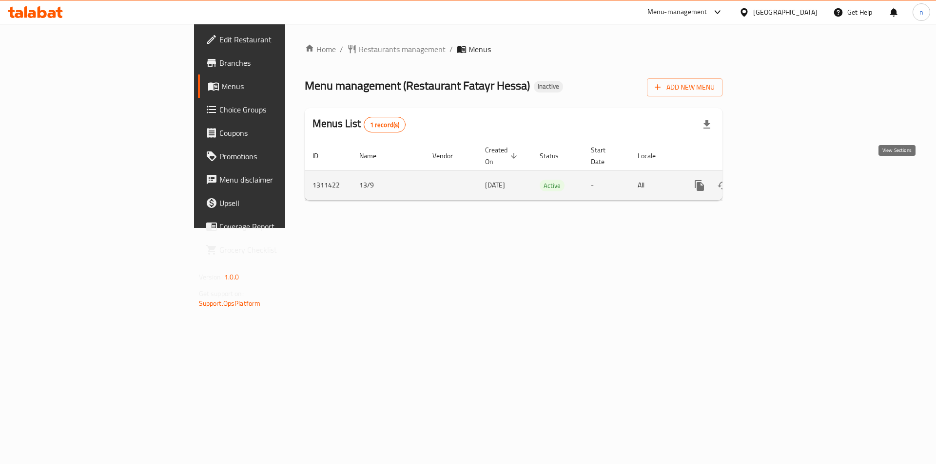
click at [781, 174] on link "enhanced table" at bounding box center [769, 185] width 23 height 23
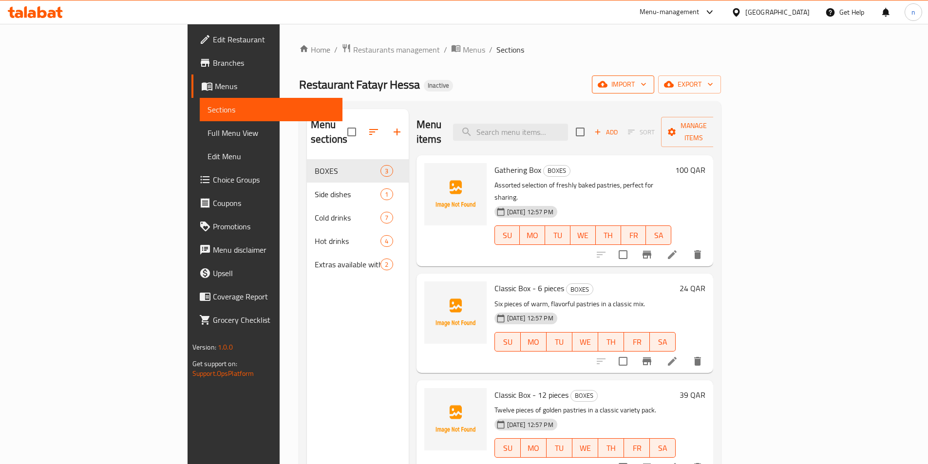
click at [647, 85] on span "import" at bounding box center [623, 84] width 47 height 12
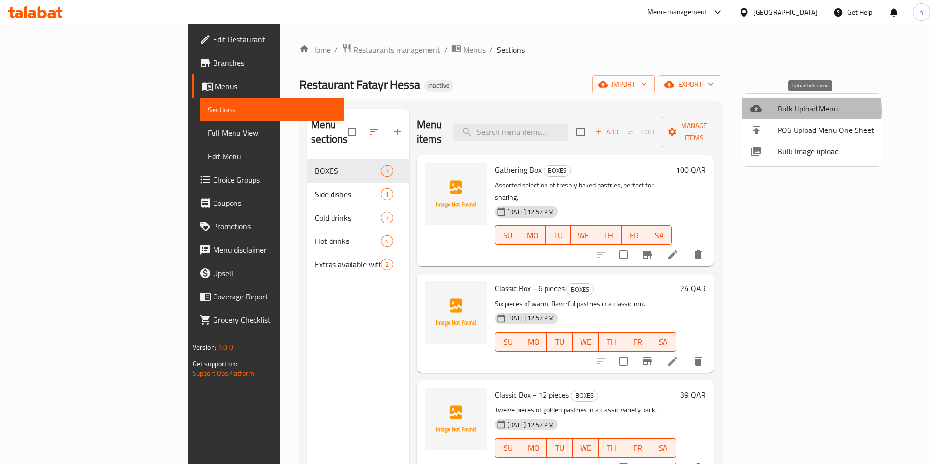
click at [783, 111] on span "Bulk Upload Menu" at bounding box center [825, 109] width 96 height 12
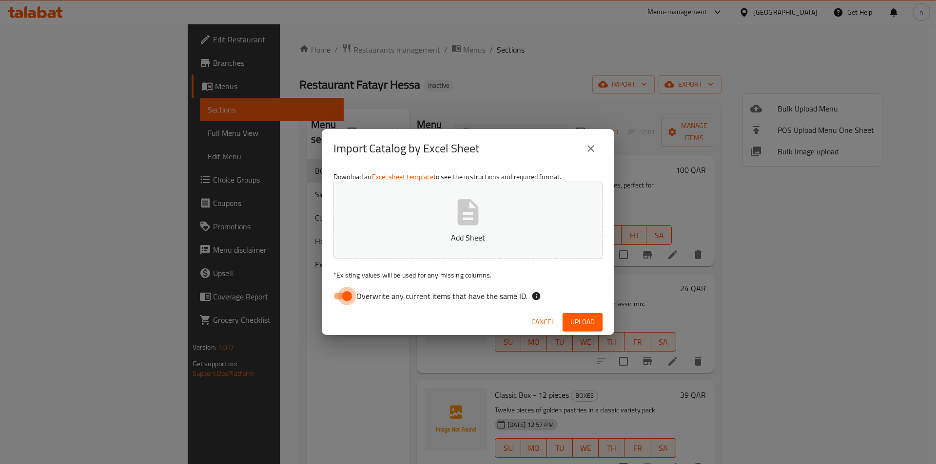
click at [335, 302] on input "Overwrite any current items that have the same ID." at bounding box center [347, 296] width 56 height 19
checkbox input "false"
click at [576, 328] on span "Upload" at bounding box center [582, 322] width 24 height 12
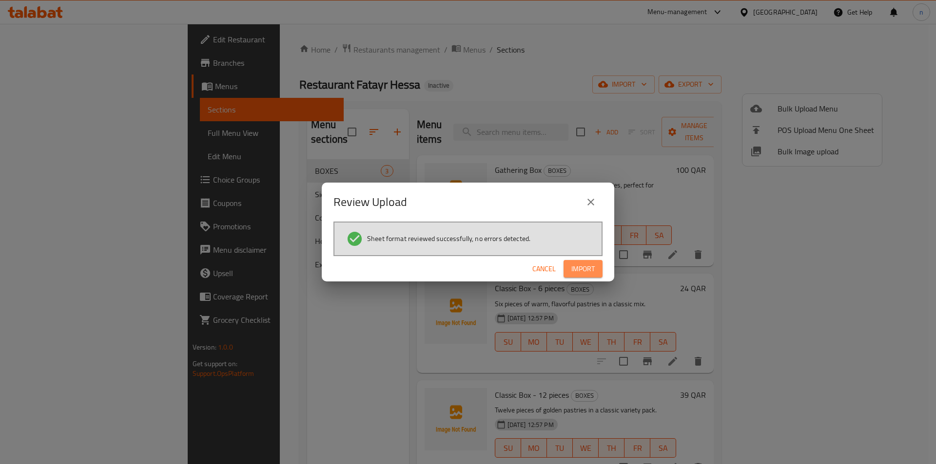
click at [568, 268] on button "Import" at bounding box center [582, 269] width 39 height 18
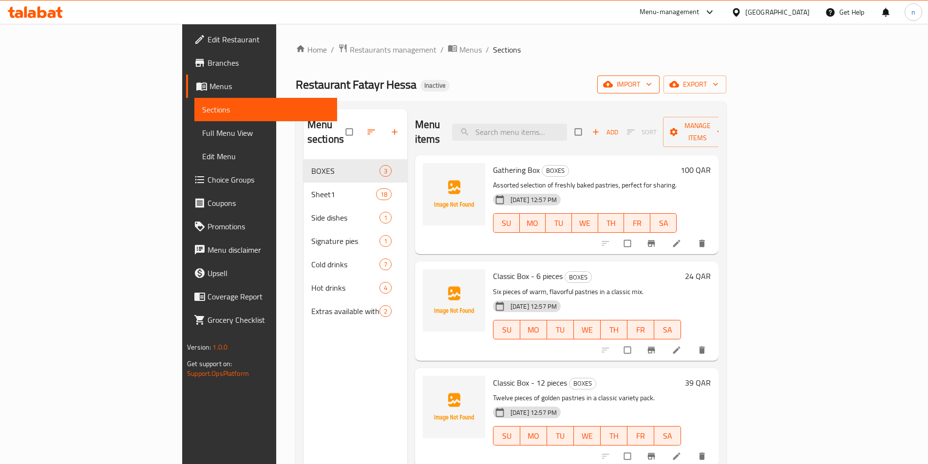
click at [652, 87] on span "import" at bounding box center [628, 84] width 47 height 12
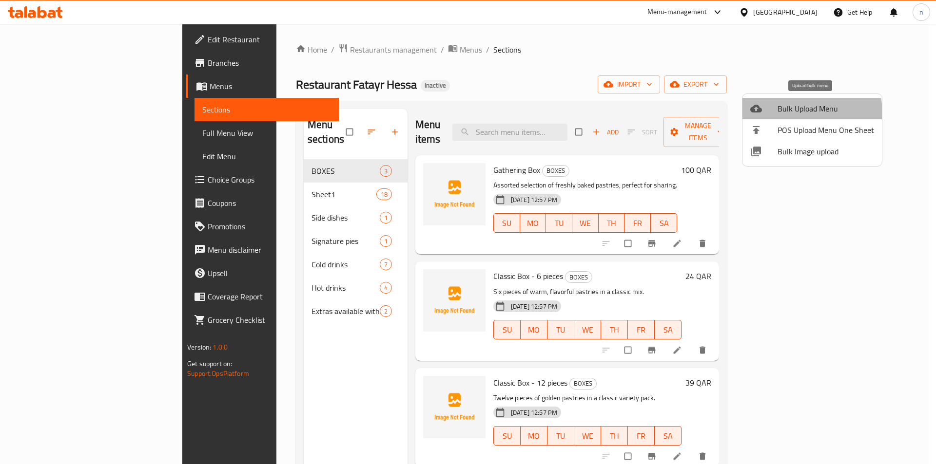
click at [771, 115] on li "Bulk Upload Menu" at bounding box center [811, 108] width 139 height 21
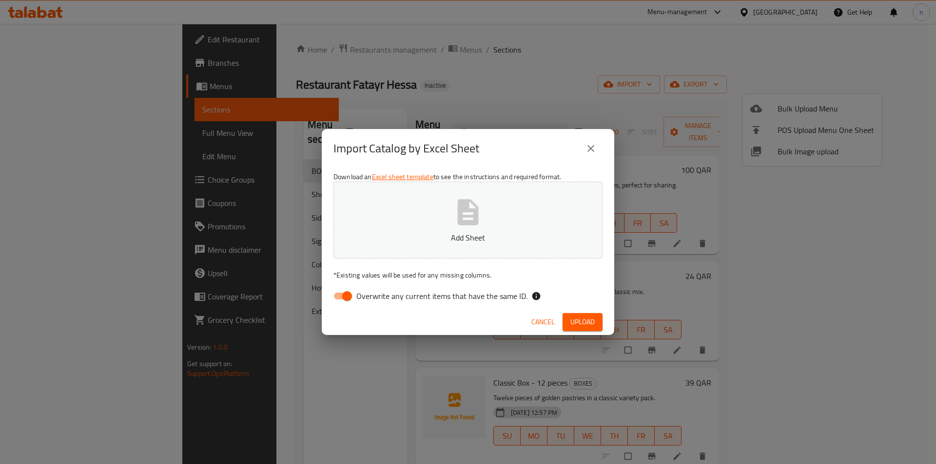
click at [342, 295] on input "Overwrite any current items that have the same ID." at bounding box center [347, 296] width 56 height 19
checkbox input "false"
click at [572, 319] on span "Upload" at bounding box center [582, 322] width 24 height 12
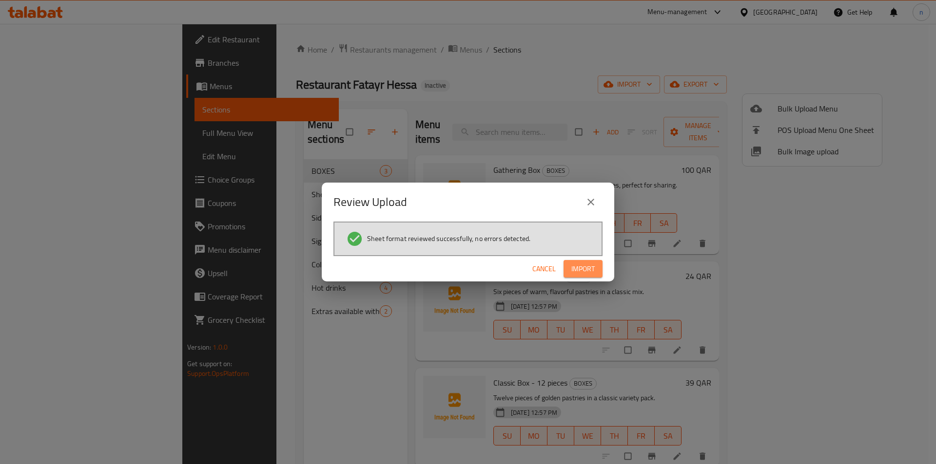
click at [572, 270] on span "Import" at bounding box center [582, 269] width 23 height 12
click at [543, 270] on span "Cancel" at bounding box center [551, 269] width 23 height 12
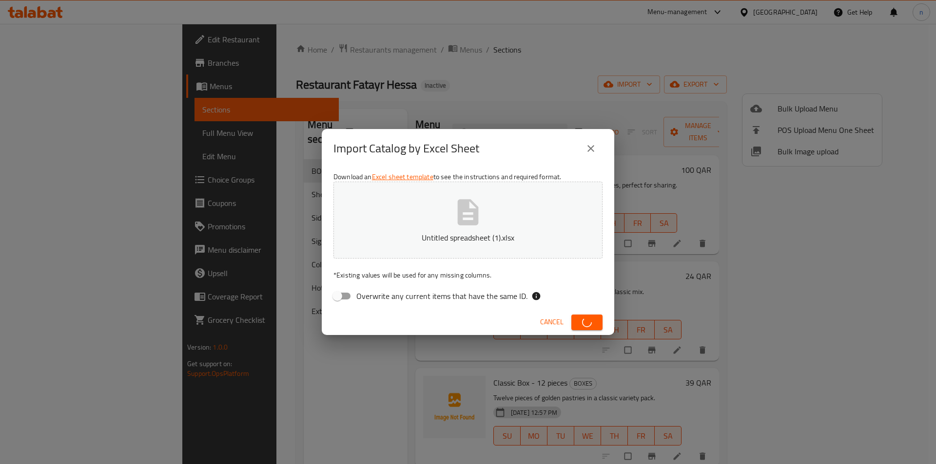
click at [555, 319] on span "Cancel" at bounding box center [551, 322] width 23 height 12
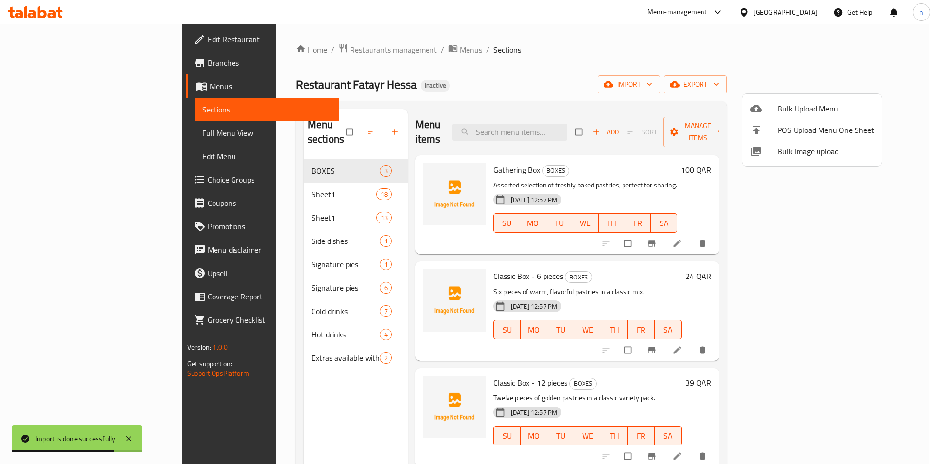
click at [242, 252] on div at bounding box center [468, 232] width 936 height 464
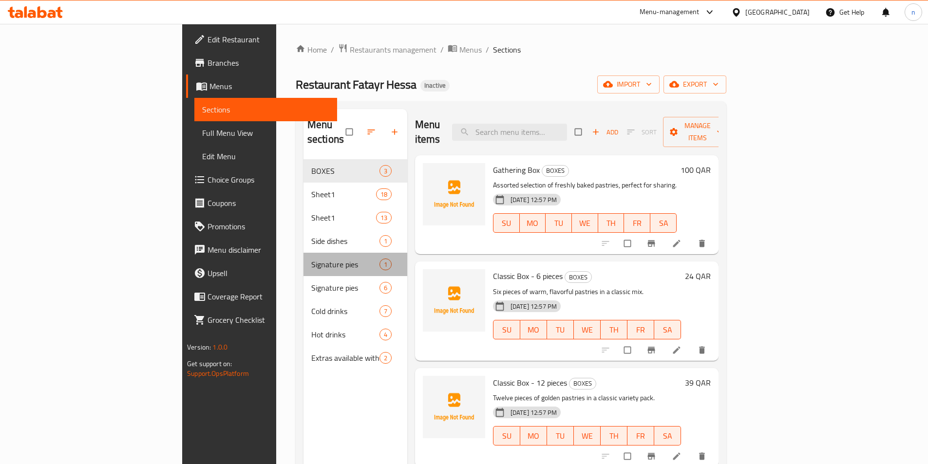
click at [346, 253] on div "Signature pies 1" at bounding box center [356, 264] width 104 height 23
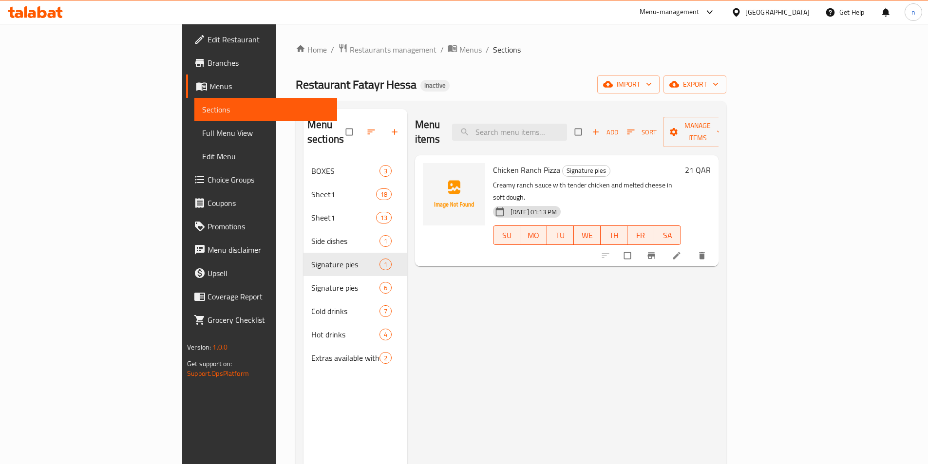
click at [417, 267] on div "Menu items Add Sort Manage items Chicken Ranch Pizza Signature pies Creamy ranc…" at bounding box center [562, 341] width 311 height 464
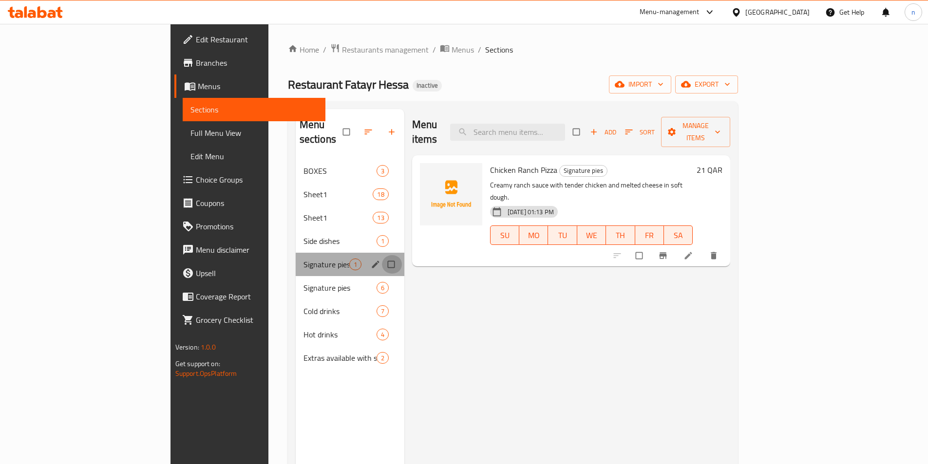
click at [382, 255] on input "Menu sections" at bounding box center [392, 264] width 20 height 19
checkbox input "true"
click at [357, 128] on icon "button" at bounding box center [362, 132] width 10 height 10
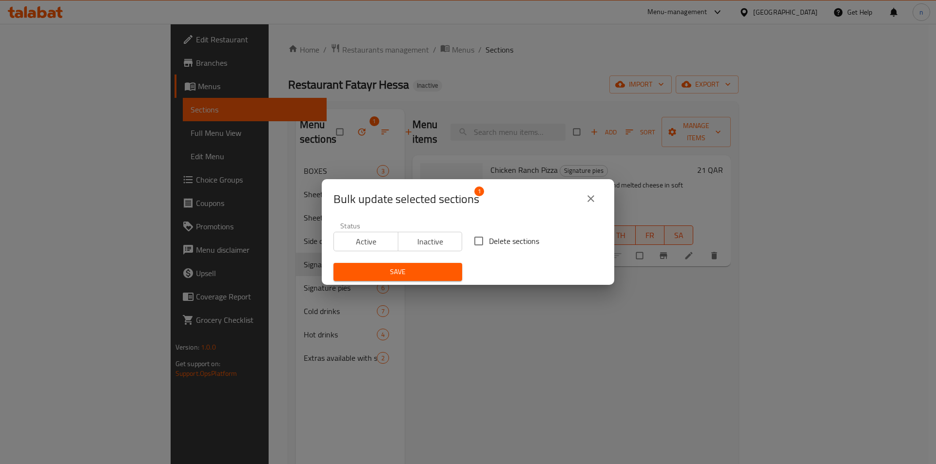
click at [473, 245] on input "Delete sections" at bounding box center [478, 241] width 20 height 20
checkbox input "true"
click at [409, 268] on span "Save" at bounding box center [397, 272] width 113 height 12
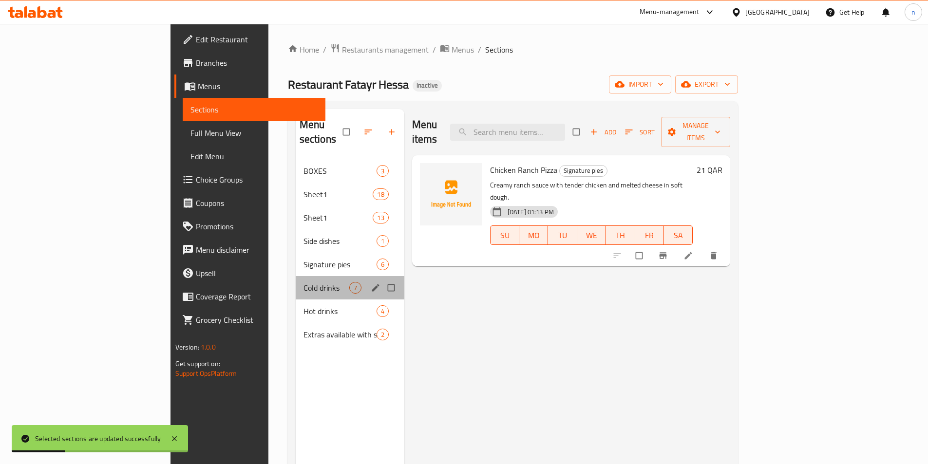
click at [296, 276] on div "Cold drinks 7" at bounding box center [350, 287] width 109 height 23
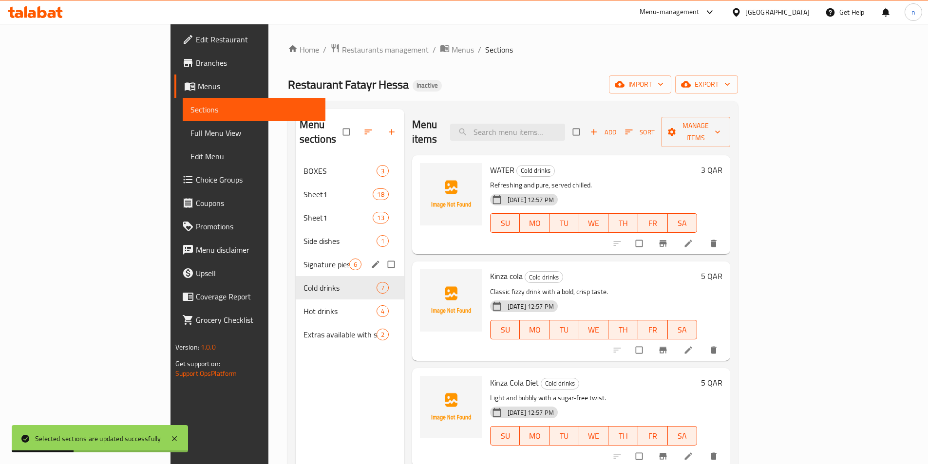
click at [296, 256] on div "Signature pies 6" at bounding box center [350, 264] width 109 height 23
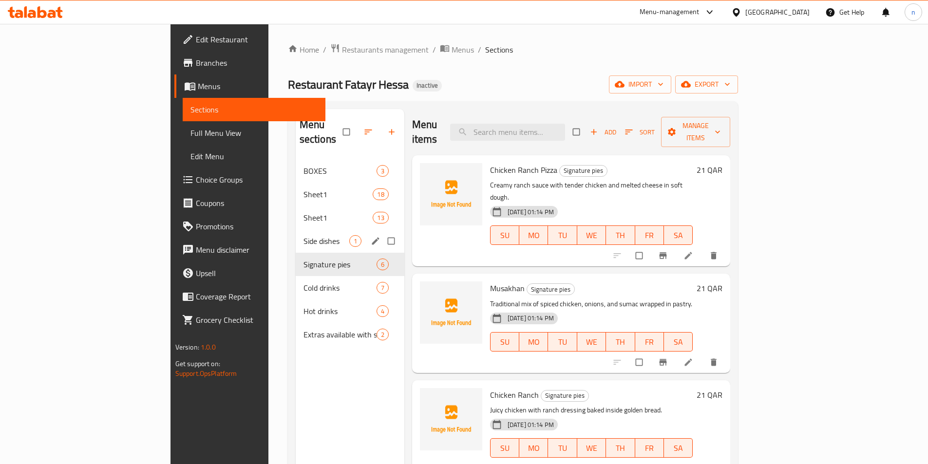
click at [382, 232] on input "Menu sections" at bounding box center [392, 241] width 20 height 19
checkbox input "true"
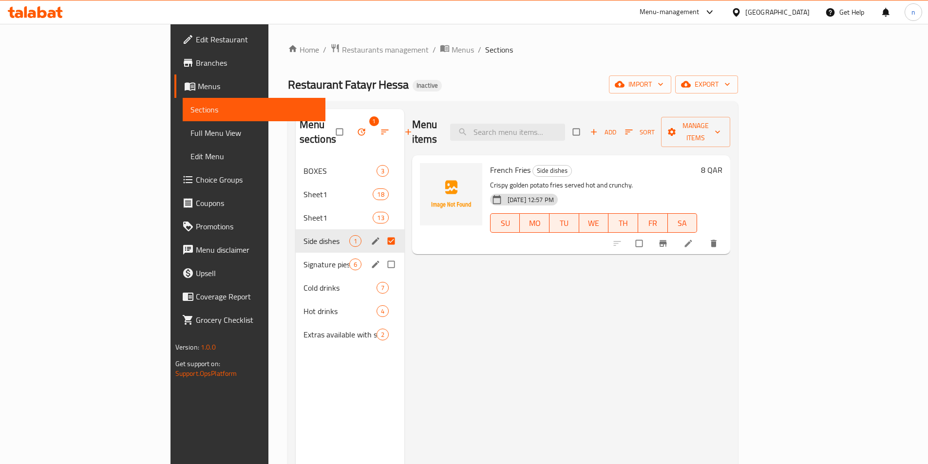
click at [382, 255] on input "Menu sections" at bounding box center [392, 264] width 20 height 19
checkbox input "true"
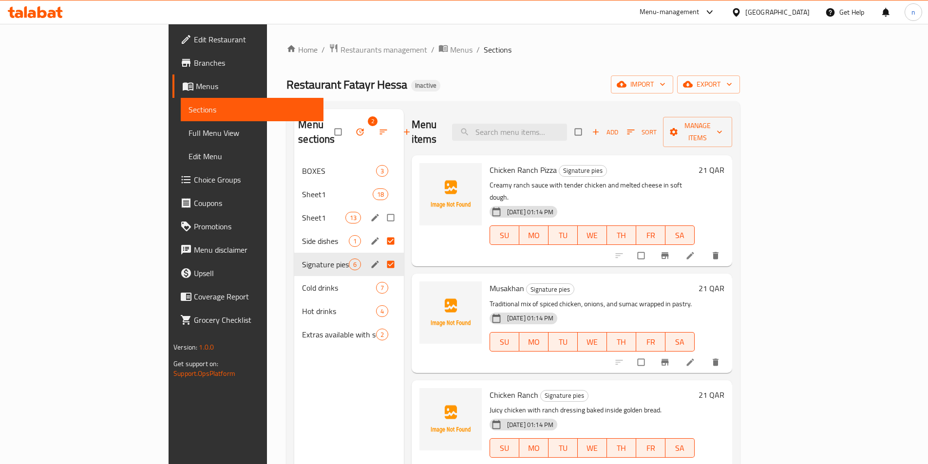
click at [382, 209] on input "Menu sections" at bounding box center [392, 218] width 20 height 19
checkbox input "true"
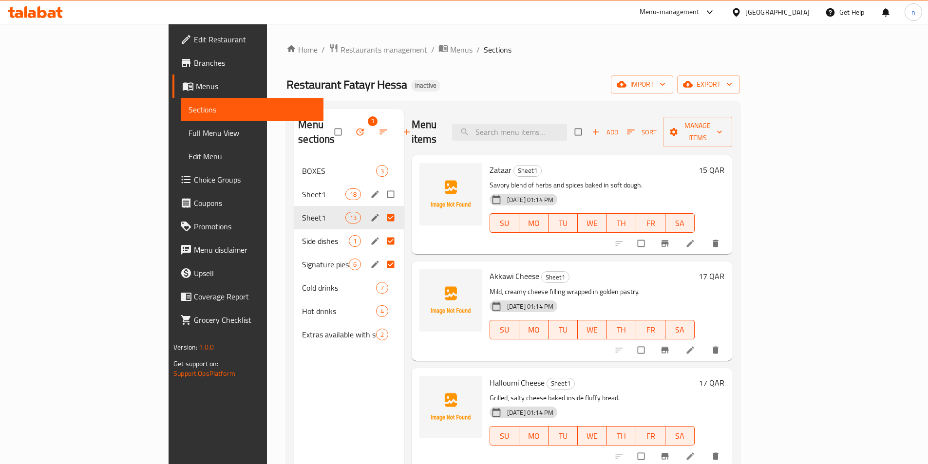
click at [382, 185] on input "Menu sections" at bounding box center [392, 194] width 20 height 19
checkbox input "true"
click at [355, 129] on icon "button" at bounding box center [360, 132] width 10 height 10
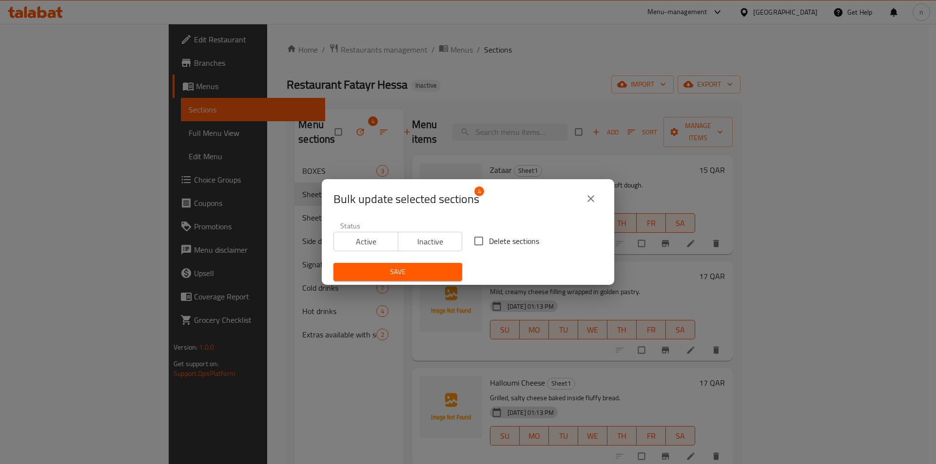
click at [474, 242] on input "Delete sections" at bounding box center [478, 241] width 20 height 20
checkbox input "true"
click at [425, 273] on span "Save" at bounding box center [397, 272] width 113 height 12
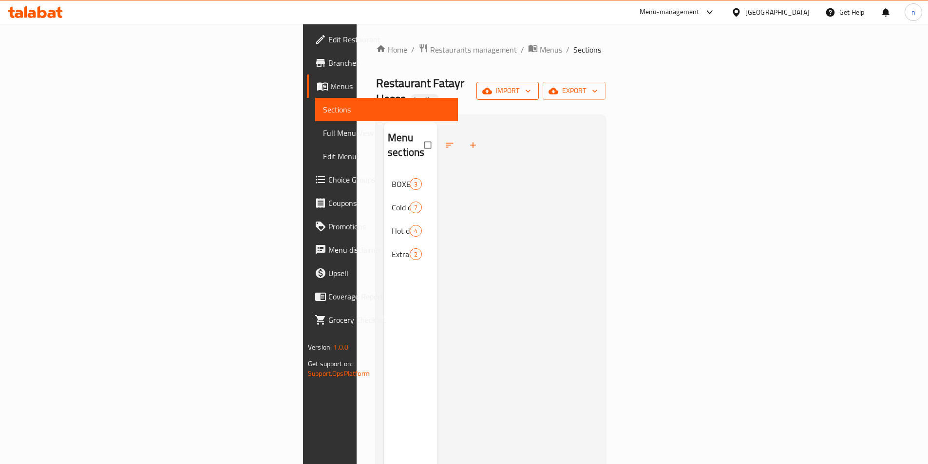
click at [531, 88] on span "import" at bounding box center [507, 91] width 47 height 12
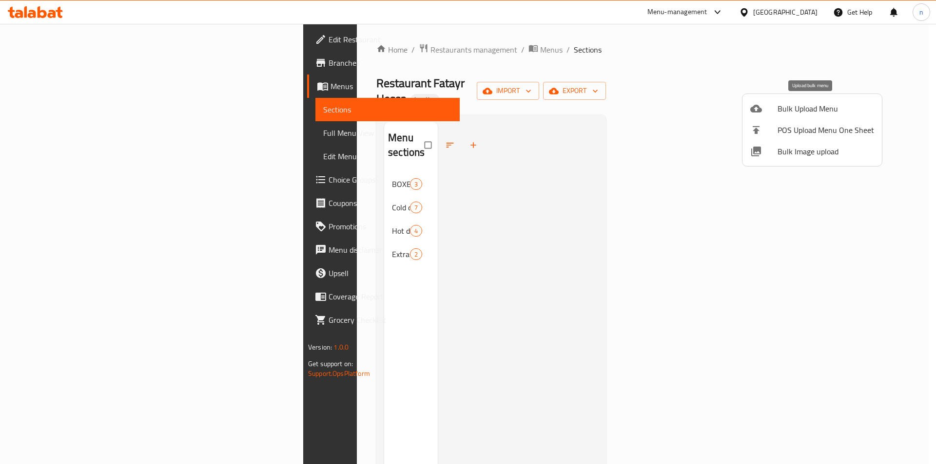
click at [796, 111] on span "Bulk Upload Menu" at bounding box center [825, 109] width 96 height 12
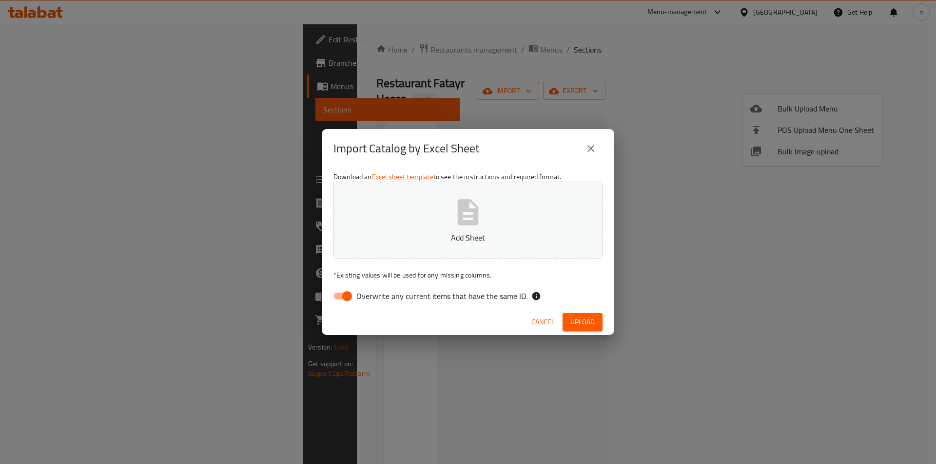
click at [344, 293] on input "Overwrite any current items that have the same ID." at bounding box center [347, 296] width 56 height 19
checkbox input "false"
click at [578, 318] on span "Upload" at bounding box center [582, 322] width 24 height 12
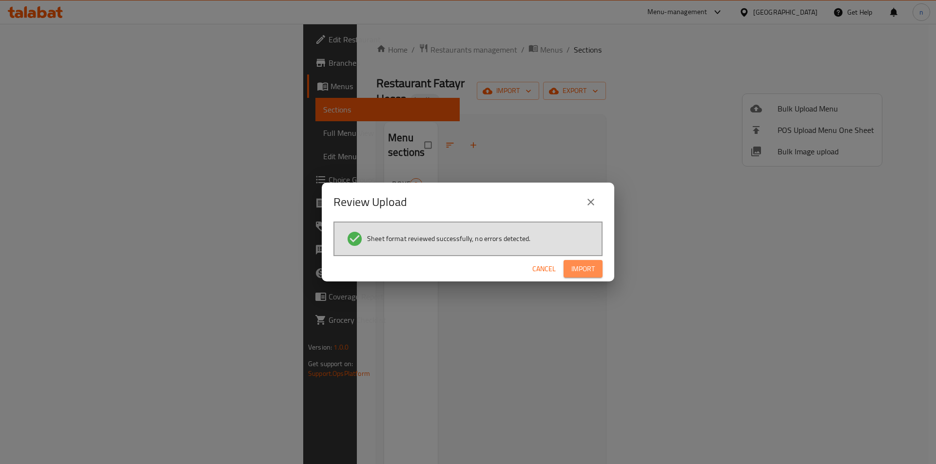
click at [597, 263] on button "Import" at bounding box center [582, 269] width 39 height 18
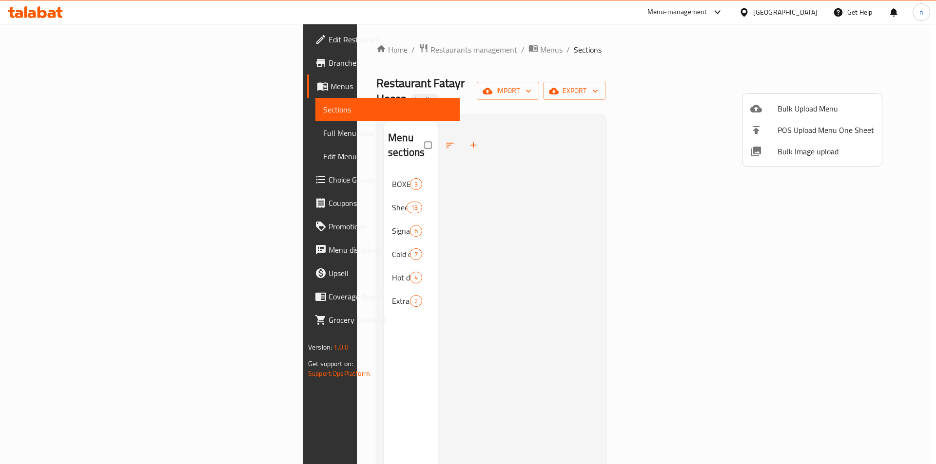
click at [223, 178] on div at bounding box center [468, 232] width 936 height 464
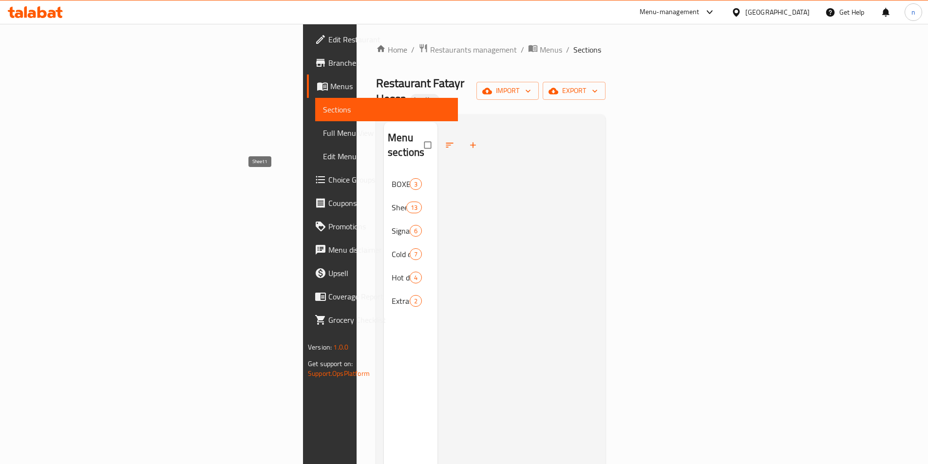
click at [392, 202] on span "Sheet1" at bounding box center [399, 208] width 14 height 12
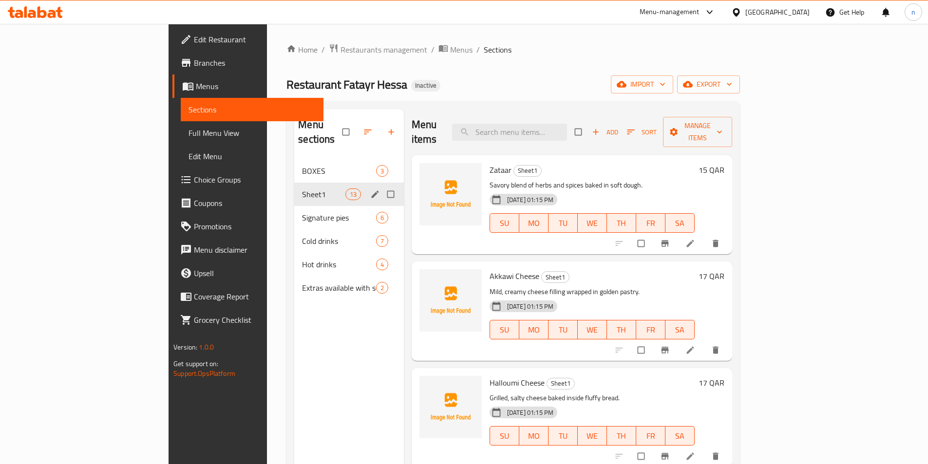
click at [370, 190] on icon "edit" at bounding box center [375, 195] width 10 height 10
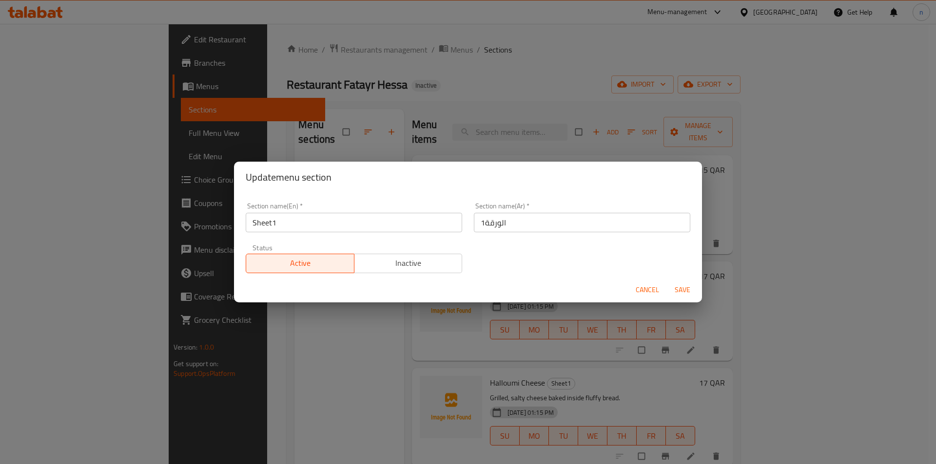
click at [297, 225] on input "Sheet1" at bounding box center [354, 222] width 216 height 19
paste input "Classic fatayer"
type input "Classic fatayer"
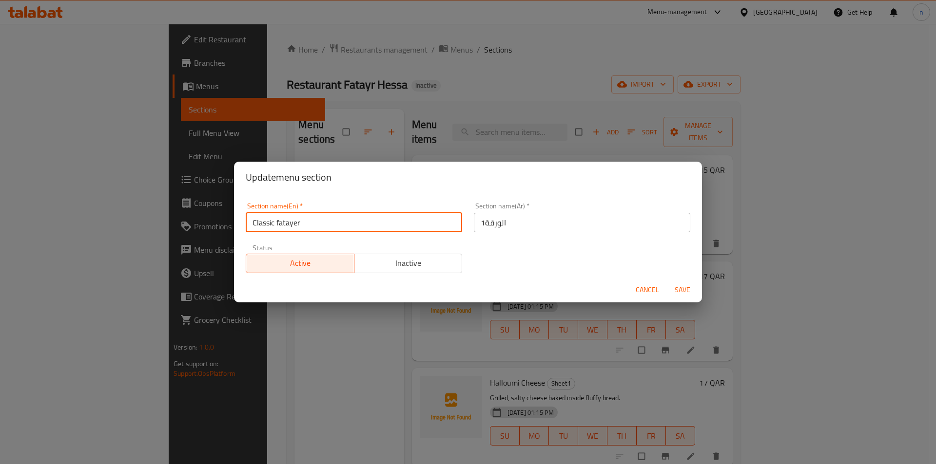
click at [498, 225] on input "الورقة1" at bounding box center [582, 222] width 216 height 19
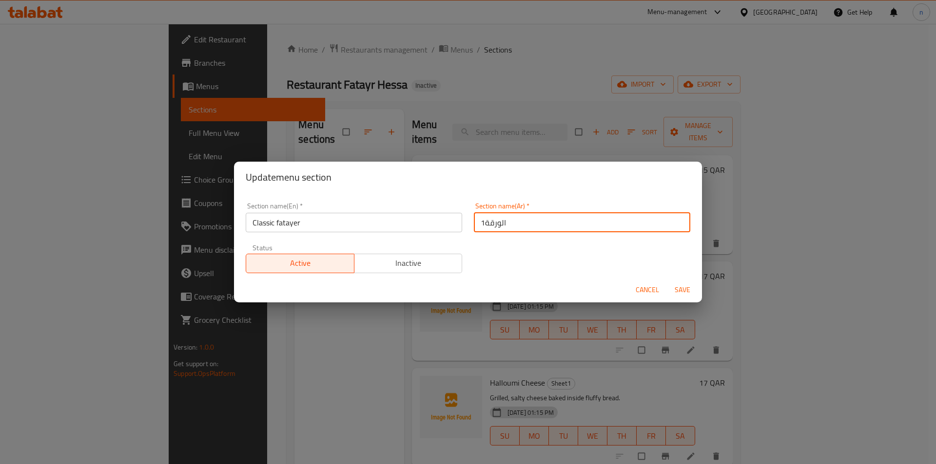
click at [498, 225] on input "الورقة1" at bounding box center [582, 222] width 216 height 19
type input ";"
type input "ك"
type input "فطاير كلاسيك"
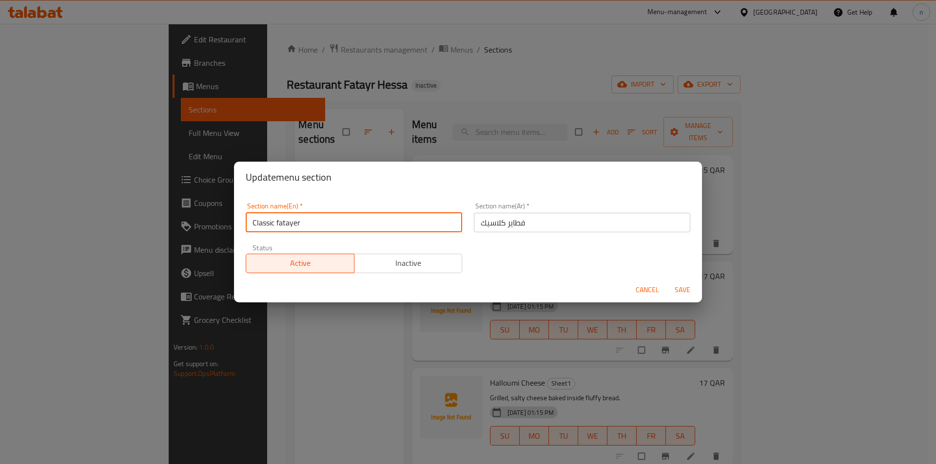
click at [281, 223] on input "Classic fatayer" at bounding box center [354, 222] width 216 height 19
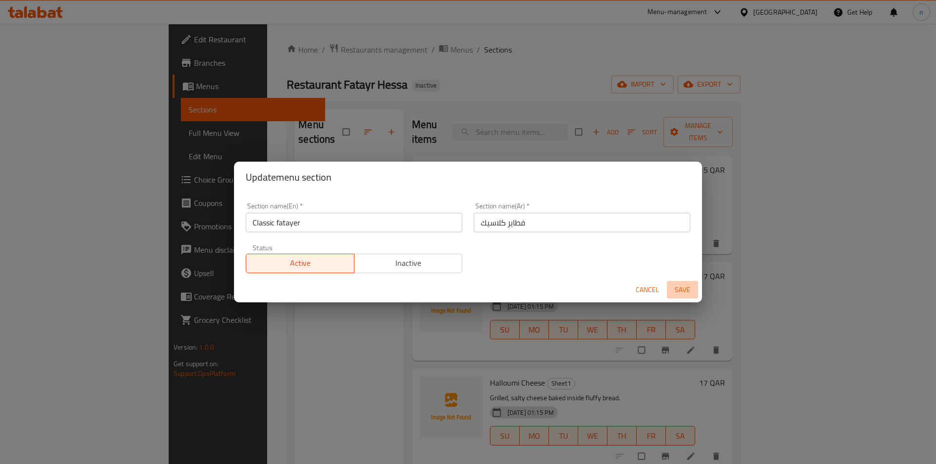
click at [685, 281] on button "Save" at bounding box center [682, 290] width 31 height 18
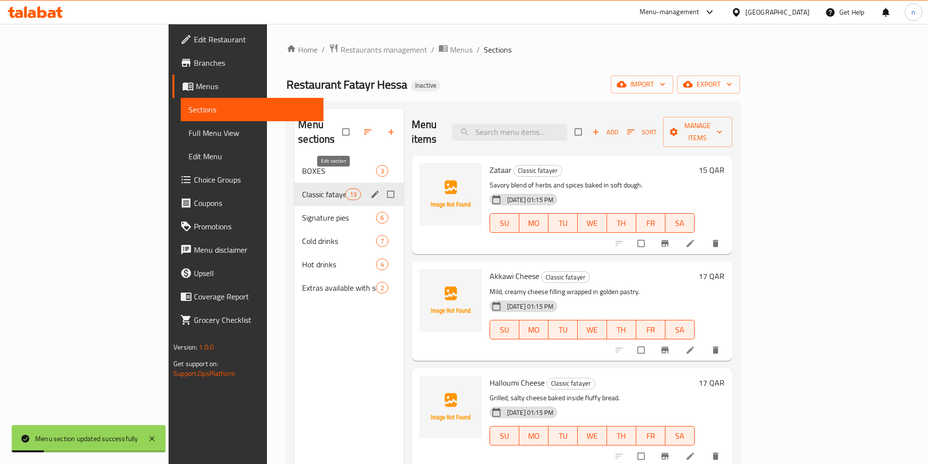
click at [370, 190] on icon "edit" at bounding box center [375, 195] width 10 height 10
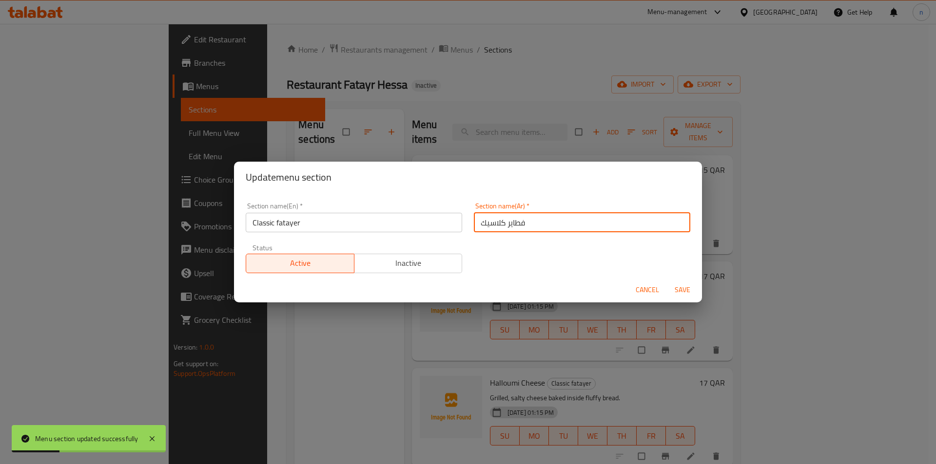
click at [491, 227] on input "فطاير كلاسيك" at bounding box center [582, 222] width 216 height 19
paste input "ية"
type input "فطاير كلاسيكية"
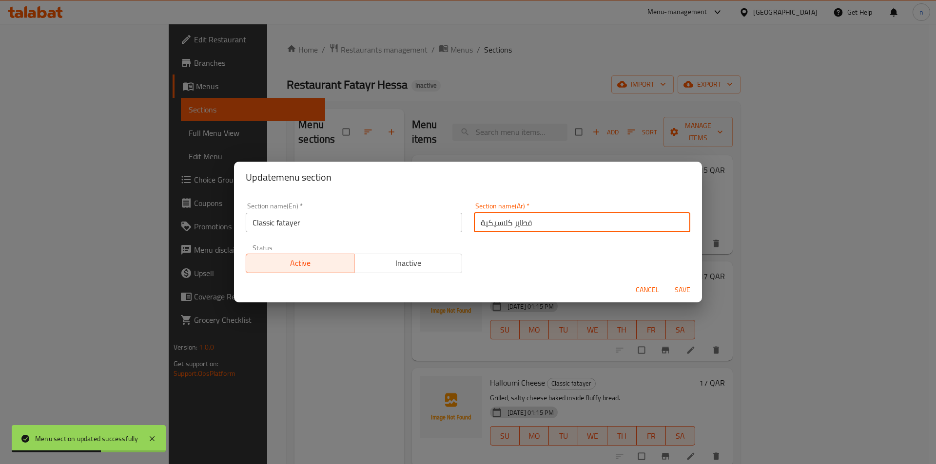
click at [684, 286] on span "Save" at bounding box center [681, 290] width 23 height 12
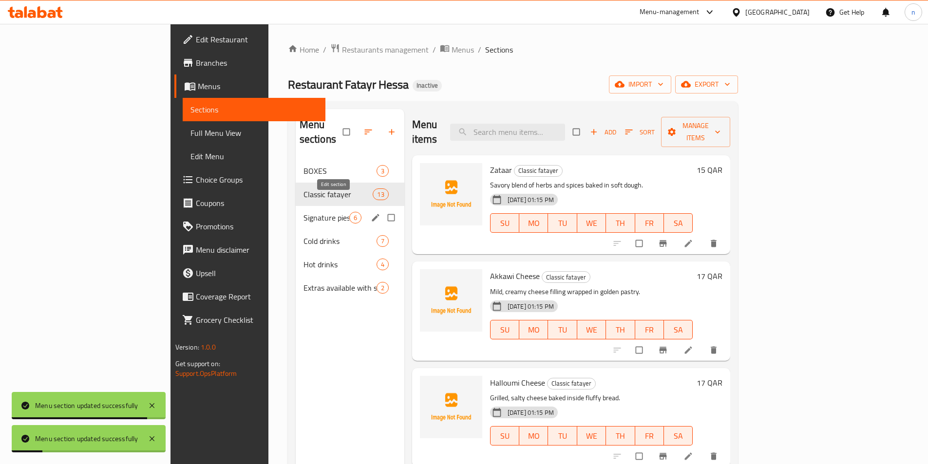
click at [382, 209] on input "Menu sections" at bounding box center [392, 218] width 20 height 19
checkbox input "true"
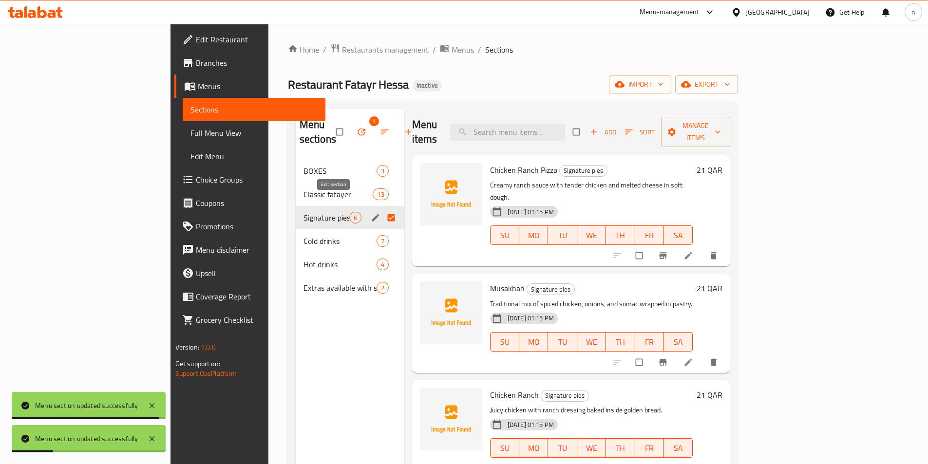
click at [371, 213] on icon "edit" at bounding box center [376, 218] width 10 height 10
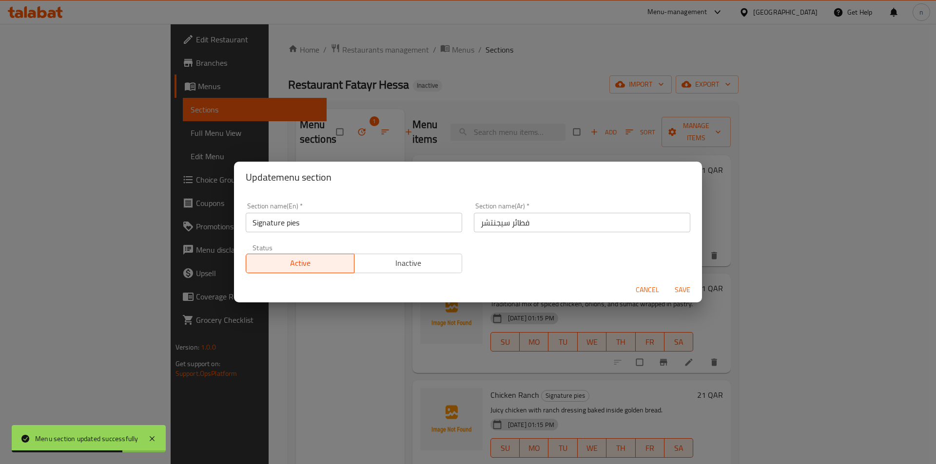
click at [282, 226] on input "Signature pies" at bounding box center [354, 222] width 216 height 19
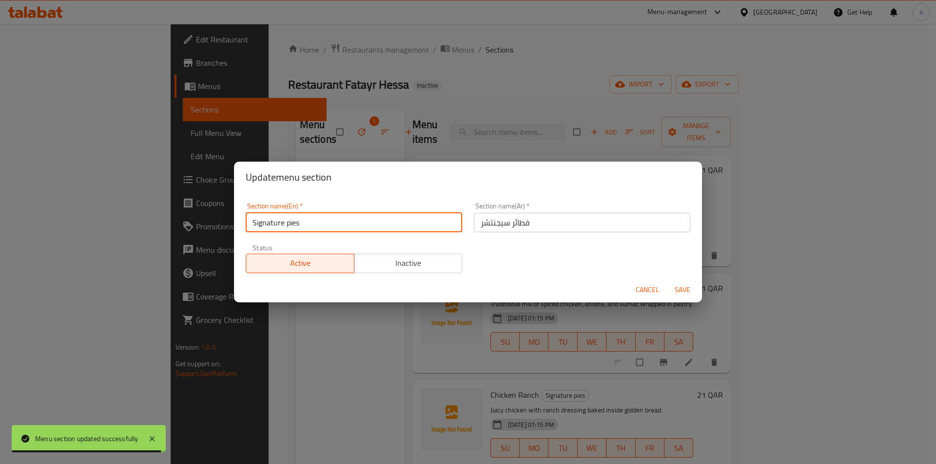
click at [649, 295] on span "Cancel" at bounding box center [646, 290] width 23 height 12
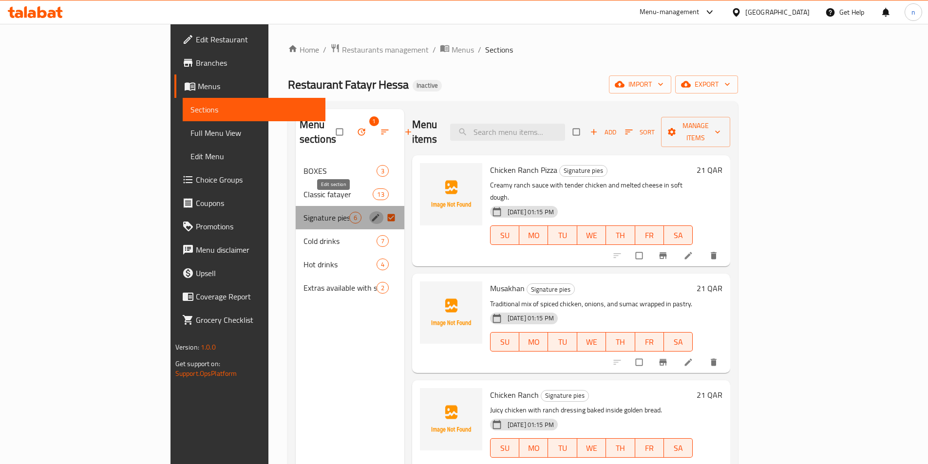
click at [371, 213] on icon "edit" at bounding box center [376, 218] width 10 height 10
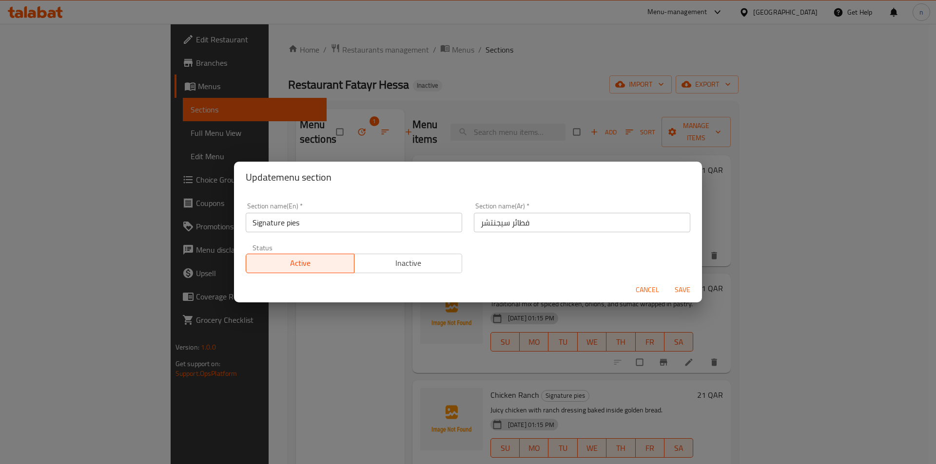
click at [640, 289] on span "Cancel" at bounding box center [646, 290] width 23 height 12
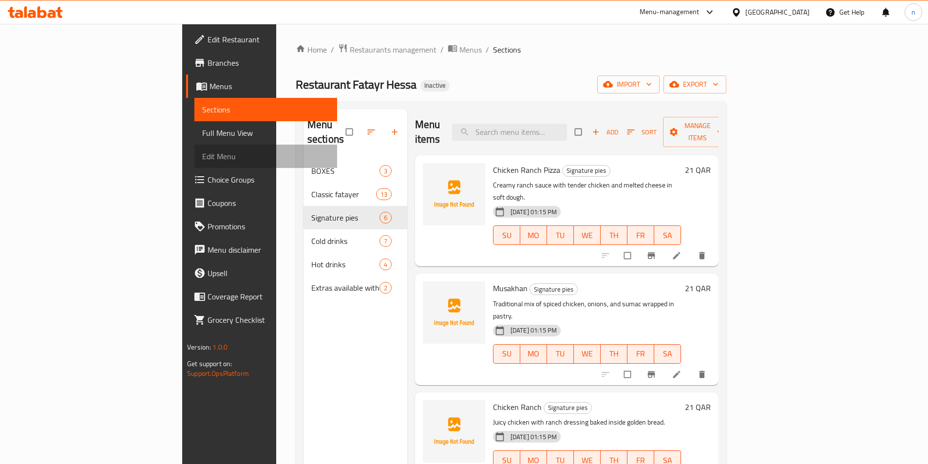
click at [202, 160] on span "Edit Menu" at bounding box center [265, 157] width 127 height 12
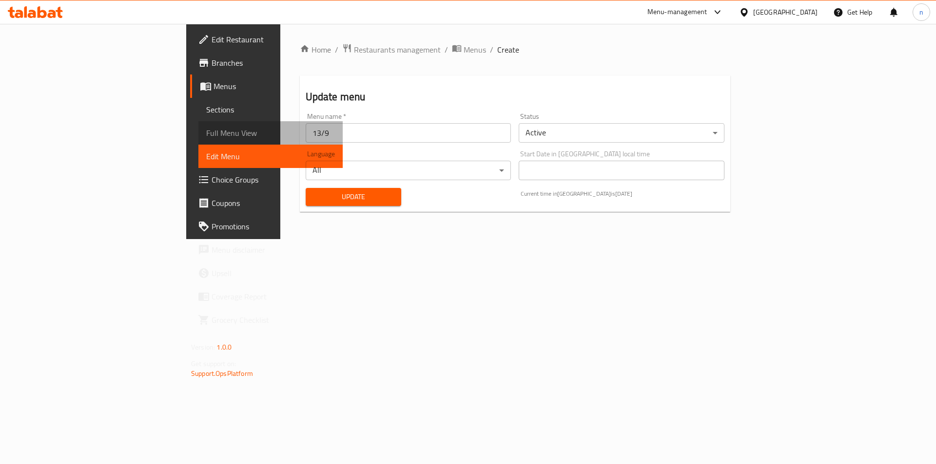
click at [206, 133] on span "Full Menu View" at bounding box center [270, 133] width 129 height 12
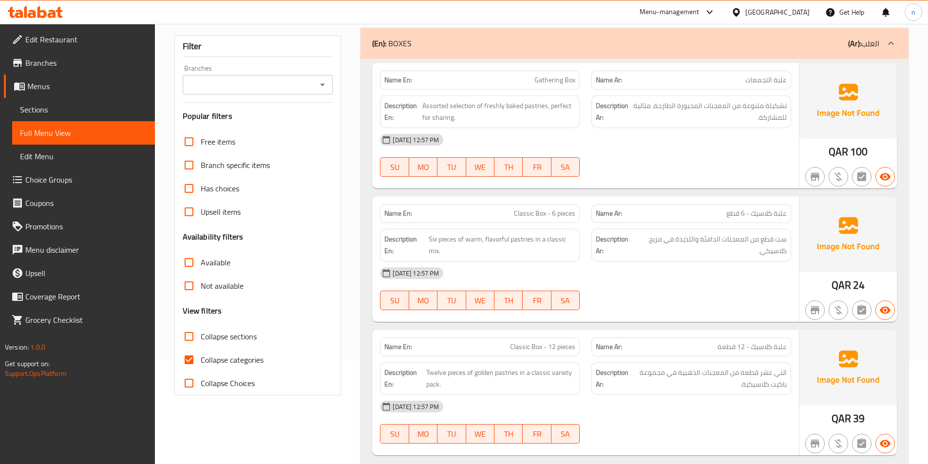
scroll to position [195, 0]
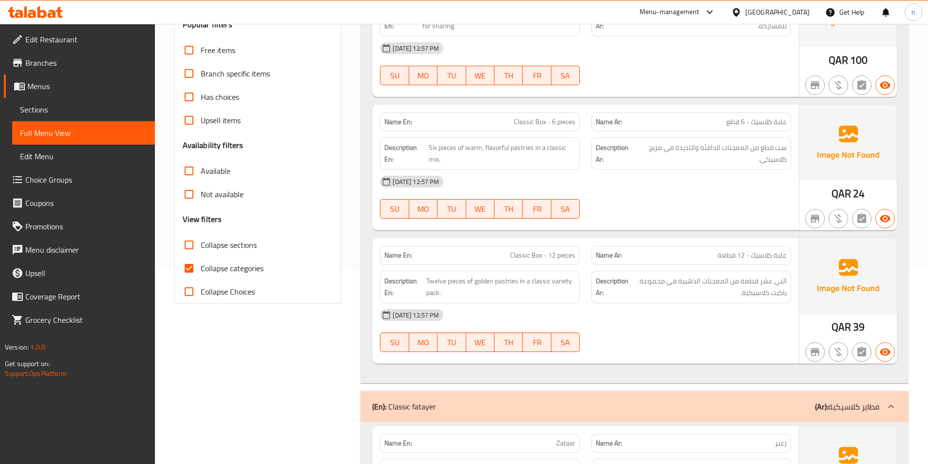
click at [186, 264] on input "Collapse categories" at bounding box center [188, 268] width 23 height 23
checkbox input "false"
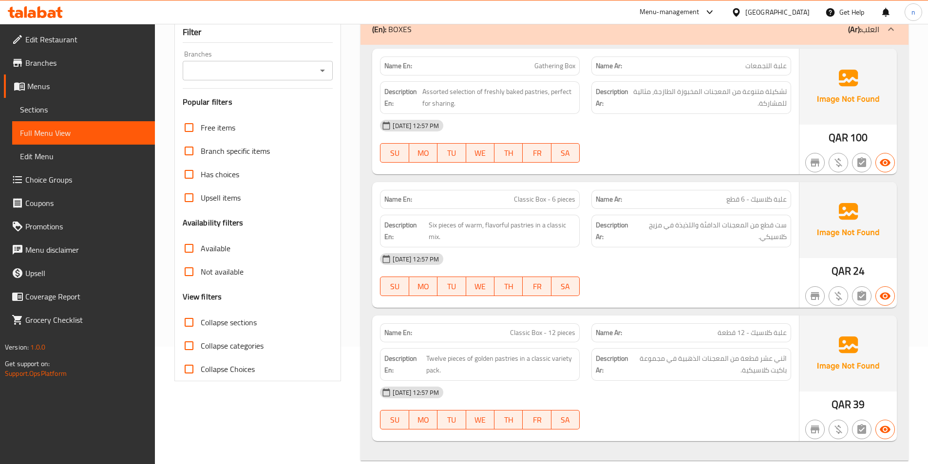
scroll to position [0, 0]
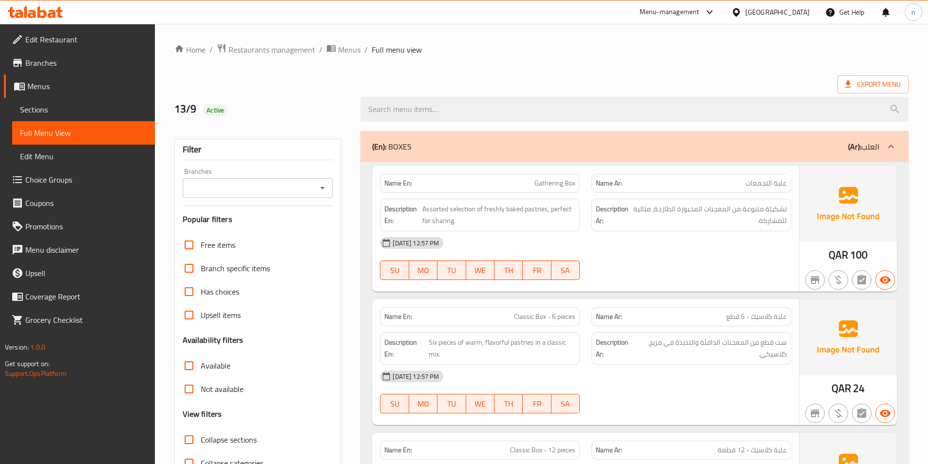
click at [750, 136] on div "(En): BOXES (Ar): العلب" at bounding box center [635, 146] width 548 height 31
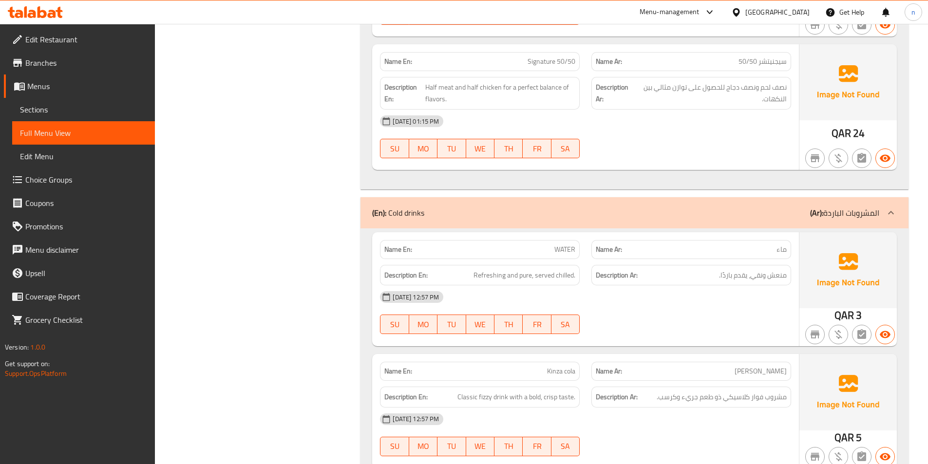
scroll to position [2534, 0]
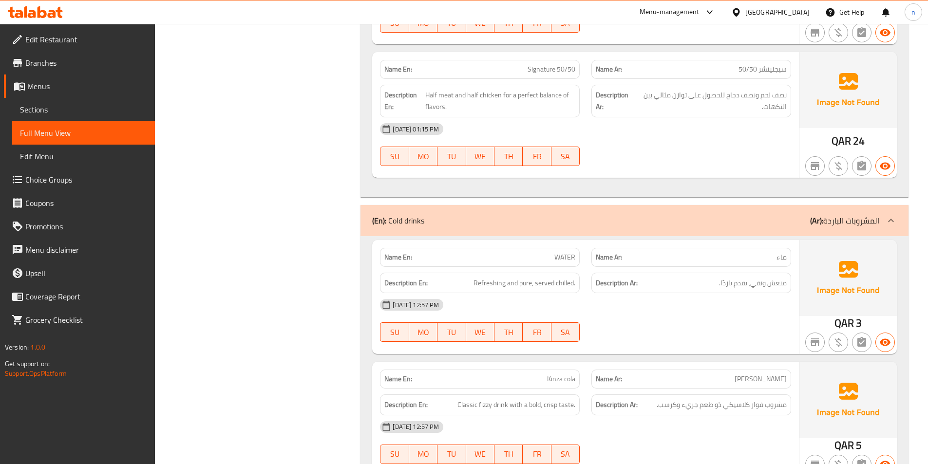
click at [761, 215] on div "(En): Cold drinks (Ar): المشروبات الباردة" at bounding box center [625, 221] width 507 height 12
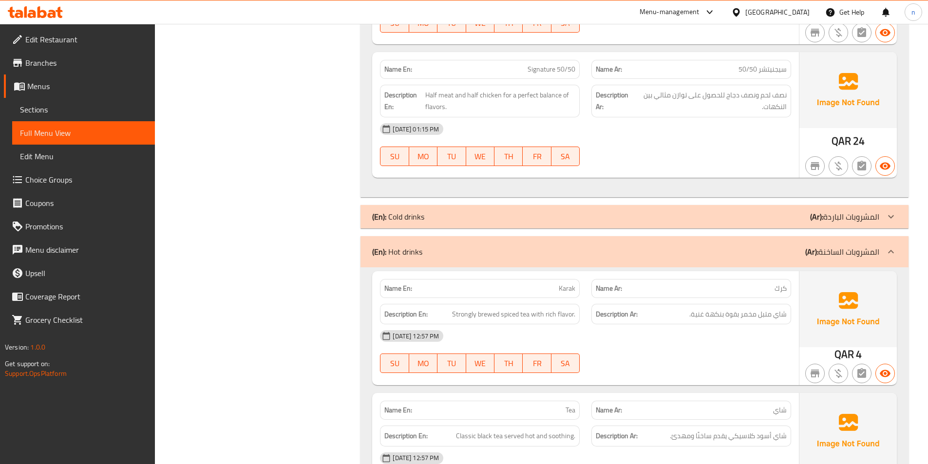
click at [760, 246] on div "(En): Hot drinks (Ar): المشروبات الساخنة" at bounding box center [625, 252] width 507 height 12
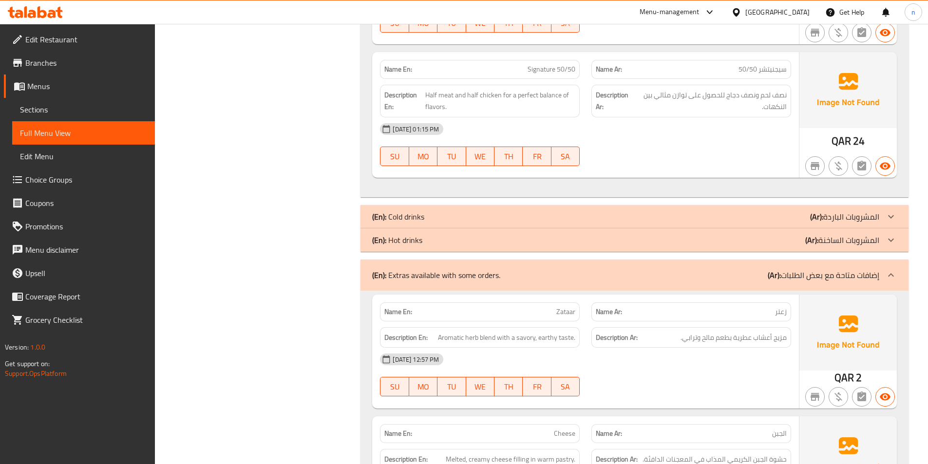
click at [746, 269] on div "(En): Extras available with some orders. (Ar): إضافات متاحة مع بعض الطلبات" at bounding box center [625, 275] width 507 height 12
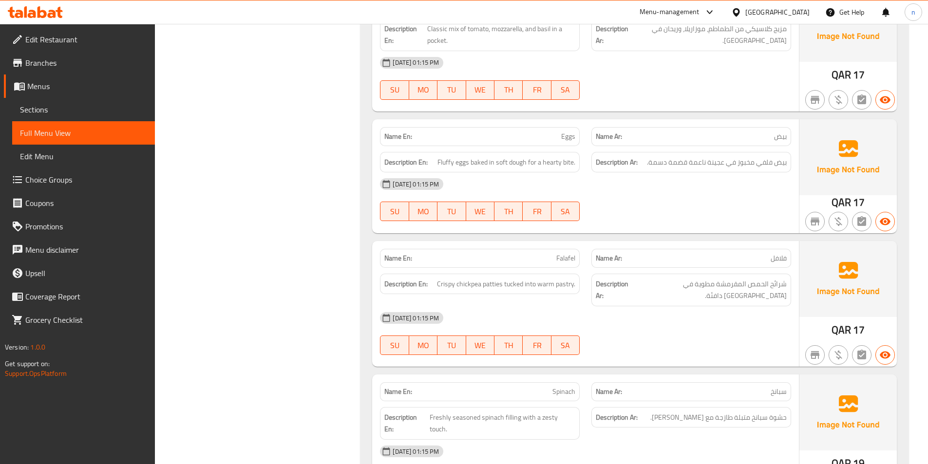
scroll to position [819, 0]
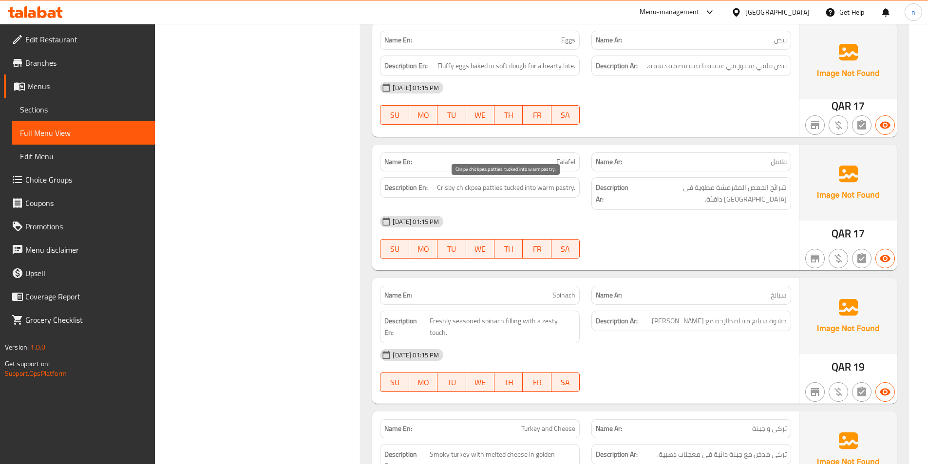
click at [468, 188] on span "Crispy chickpea patties tucked into warm pastry." at bounding box center [506, 188] width 138 height 12
copy span "chickpea"
click at [518, 191] on span "Crispy chickpea patties tucked into warm pastry." at bounding box center [506, 188] width 138 height 12
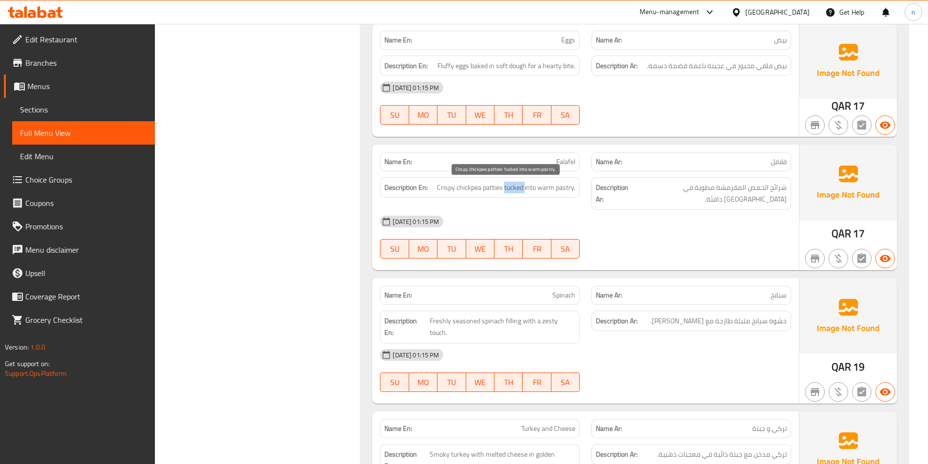
copy span "tucked"
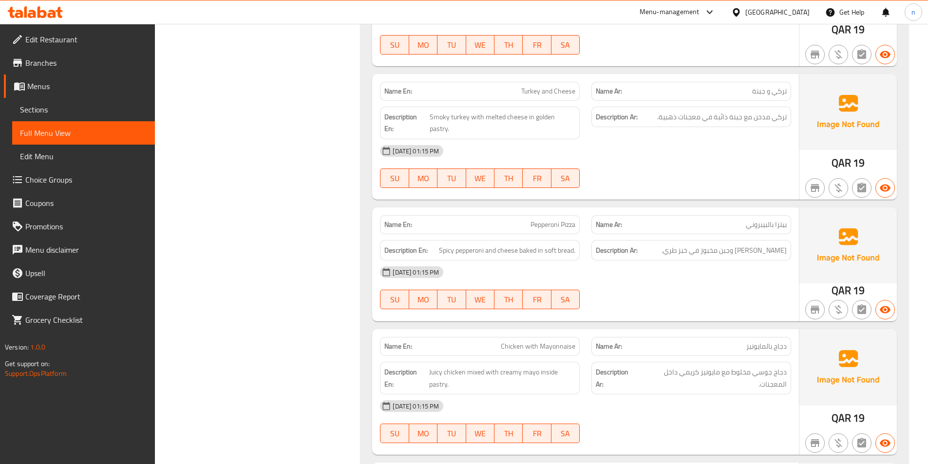
scroll to position [1209, 0]
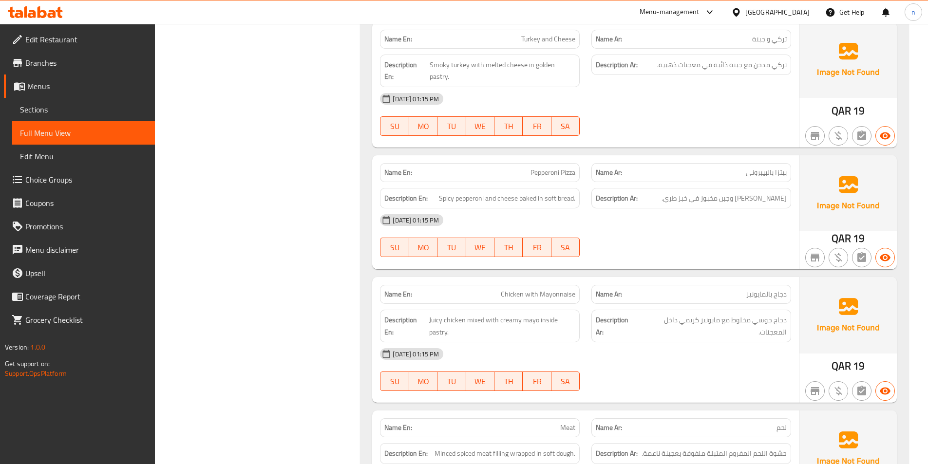
click at [543, 168] on span "Pepperoni Pizza" at bounding box center [553, 173] width 45 height 10
copy span "Pepperoni Pizza"
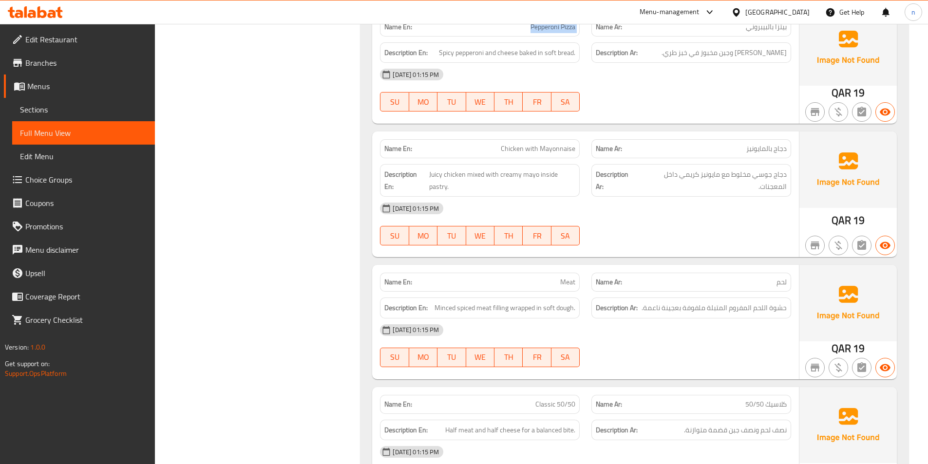
scroll to position [1355, 0]
click at [564, 277] on span "Meat" at bounding box center [567, 282] width 15 height 10
copy span "Meat"
click at [311, 201] on div "Filter Branches Branches Popular filters Free items Branch specific items Has c…" at bounding box center [262, 115] width 187 height 2690
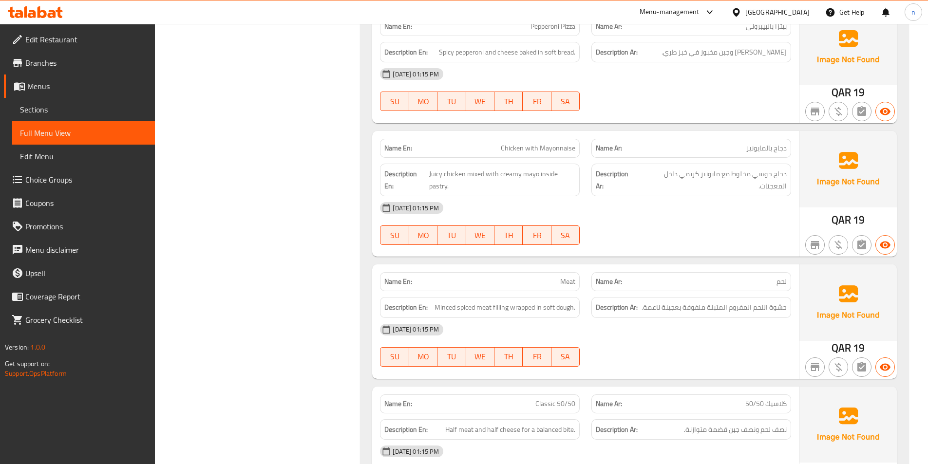
click at [248, 231] on div "Filter Branches Branches Popular filters Free items Branch specific items Has c…" at bounding box center [262, 115] width 187 height 2690
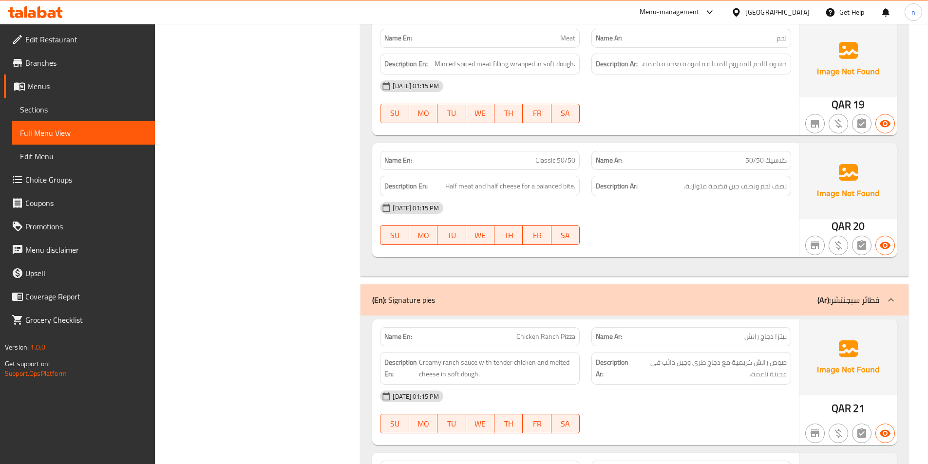
scroll to position [1842, 0]
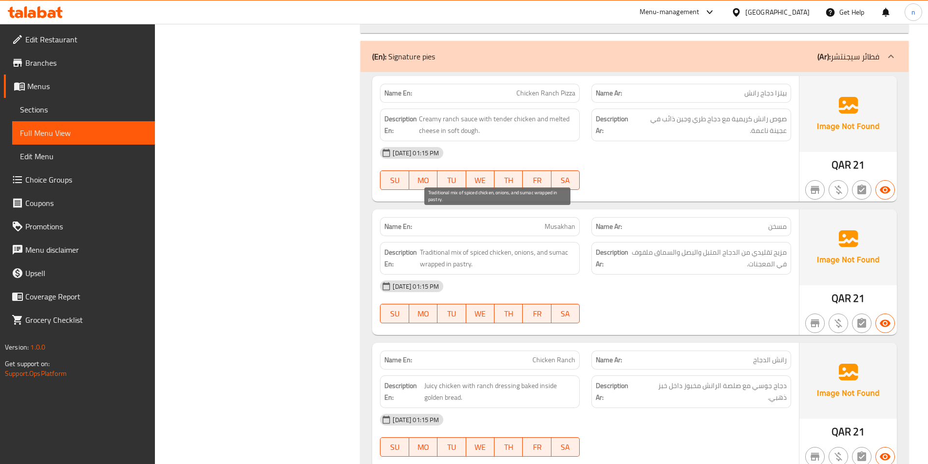
click at [557, 247] on span "Traditional mix of spiced chicken, onions, and sumac wrapped in pastry." at bounding box center [497, 259] width 155 height 24
copy span "sumac"
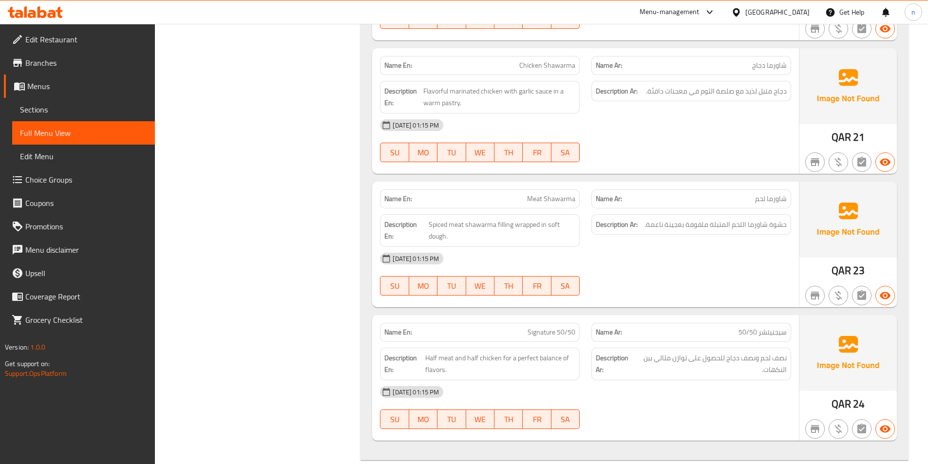
scroll to position [2330, 0]
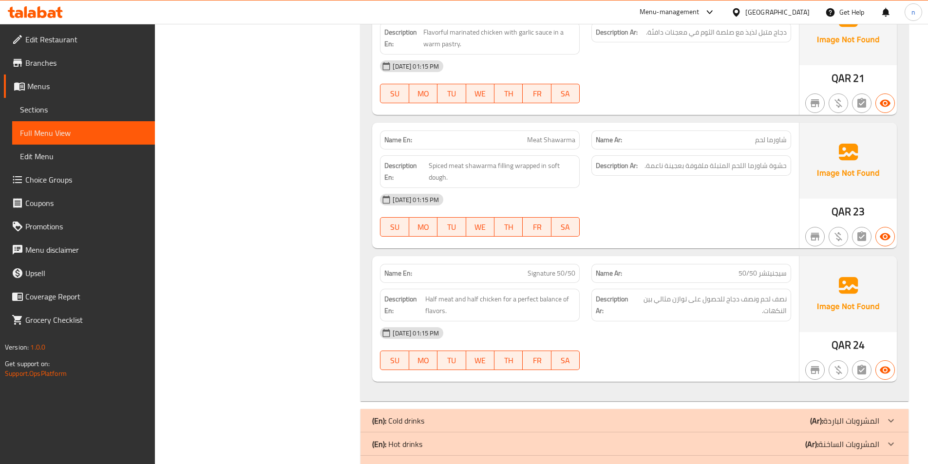
click at [558, 268] on span "Signature 50/50" at bounding box center [552, 273] width 48 height 10
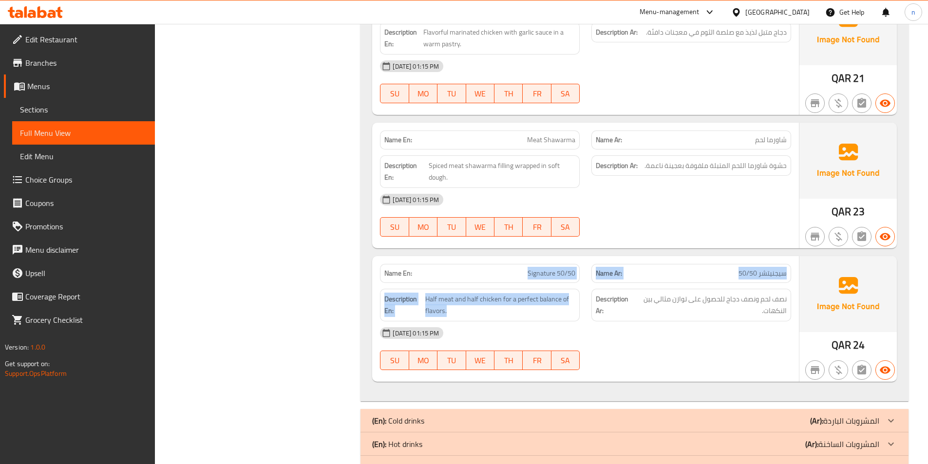
drag, startPoint x: 558, startPoint y: 245, endPoint x: 561, endPoint y: 255, distance: 10.6
click at [561, 256] on div "Name En: Signature 50/50 Name Ar: سيجنيتشر 50/50 Description En: Half meat and …" at bounding box center [585, 319] width 427 height 126
click at [537, 268] on span "Signature 50/50" at bounding box center [552, 273] width 48 height 10
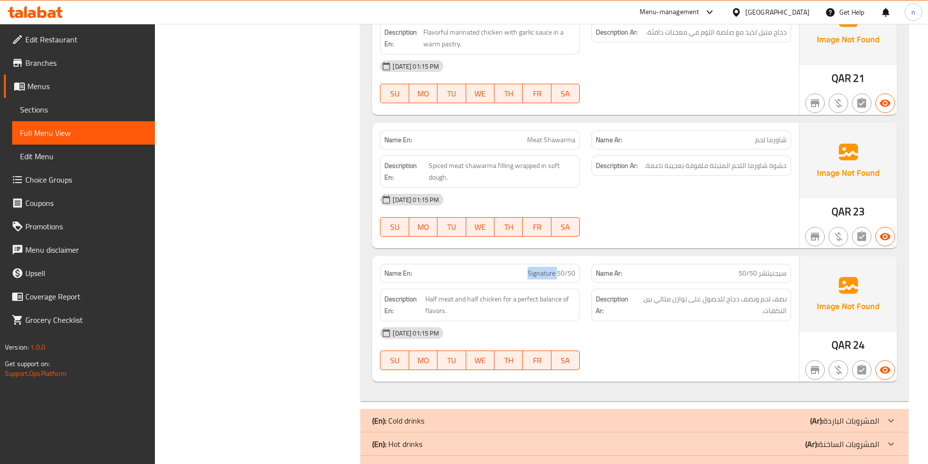
click at [537, 268] on span "Signature 50/50" at bounding box center [552, 273] width 48 height 10
click at [545, 268] on span "Signature 50/50" at bounding box center [552, 273] width 48 height 10
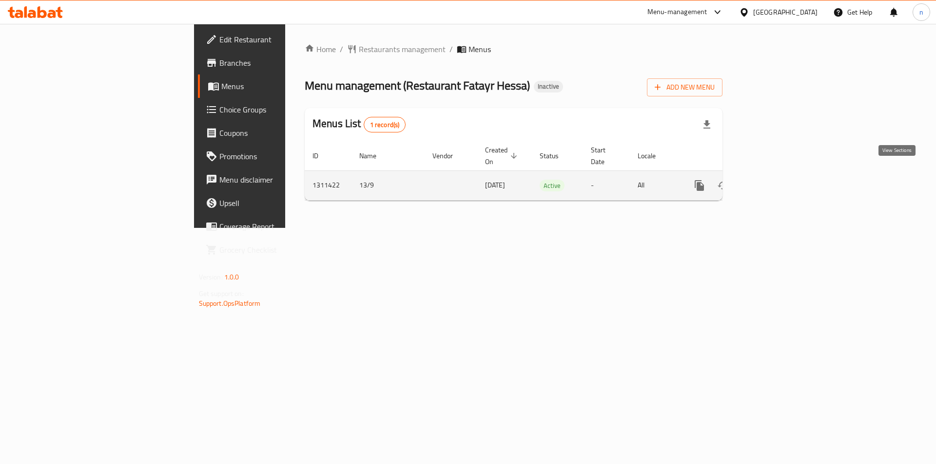
click at [781, 174] on link "enhanced table" at bounding box center [769, 185] width 23 height 23
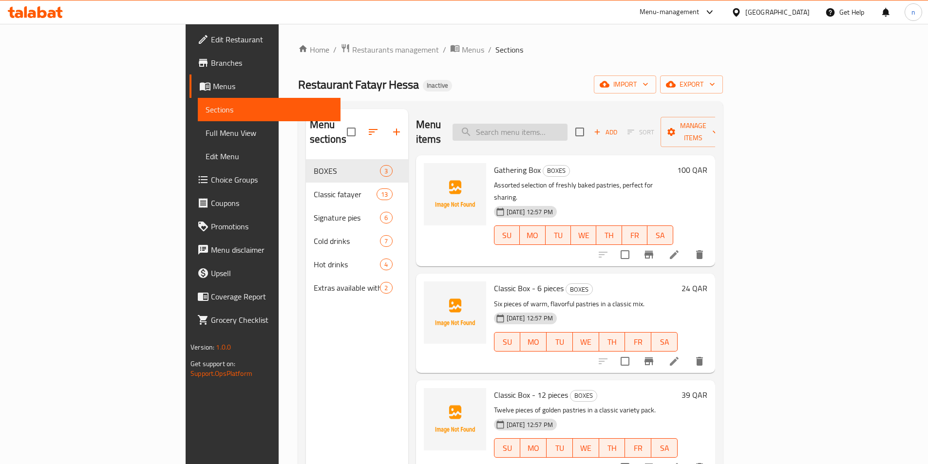
click at [561, 127] on input "search" at bounding box center [510, 132] width 115 height 17
paste input "Pepperoni Pizza"
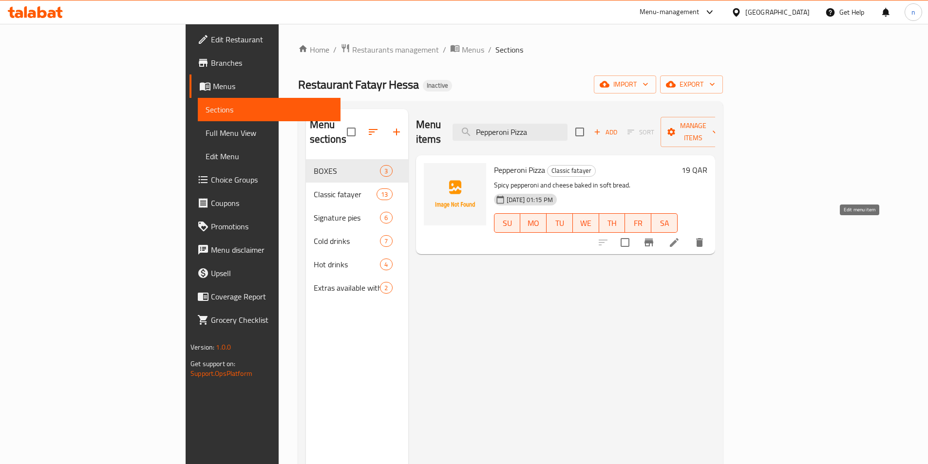
type input "Pepperoni Pizza"
click at [680, 237] on icon at bounding box center [675, 243] width 12 height 12
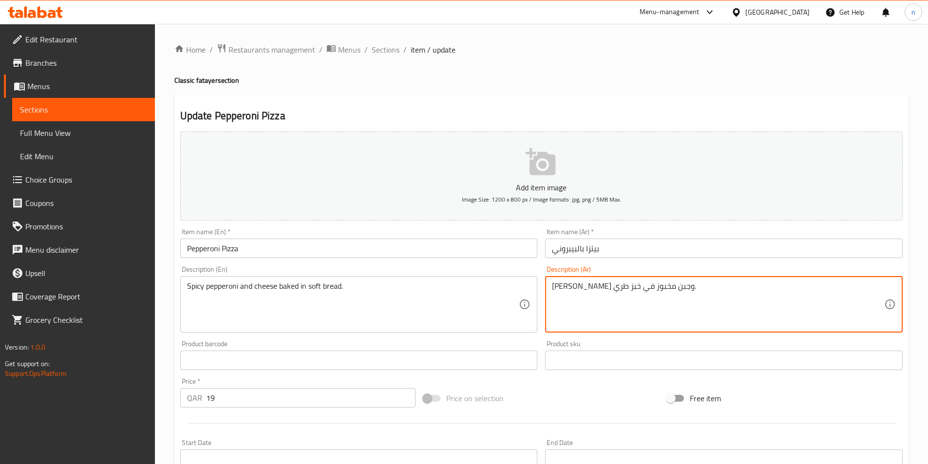
click at [562, 289] on textarea "بيبروني حار وجبن مخبوز في خبز طري." at bounding box center [718, 305] width 332 height 46
type textarea "[PERSON_NAME] وجبن مخبوز في خبز ناعم."
click at [541, 392] on div "Price on selection" at bounding box center [542, 398] width 244 height 26
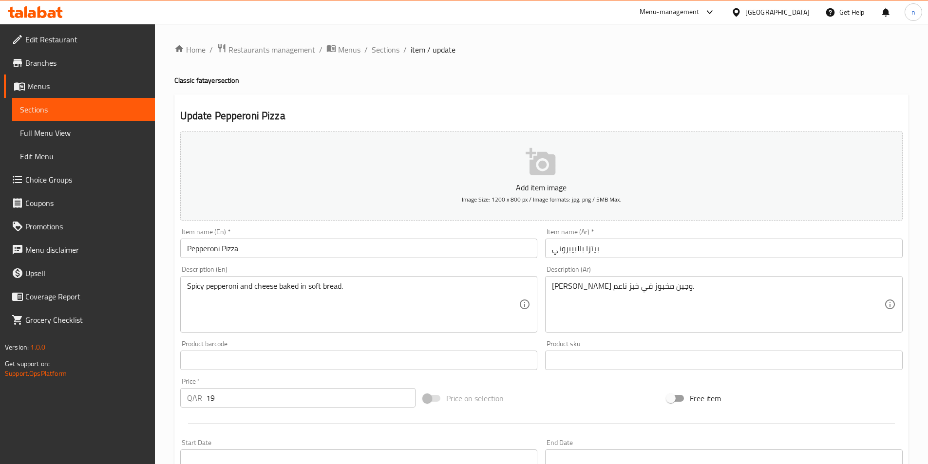
scroll to position [224, 0]
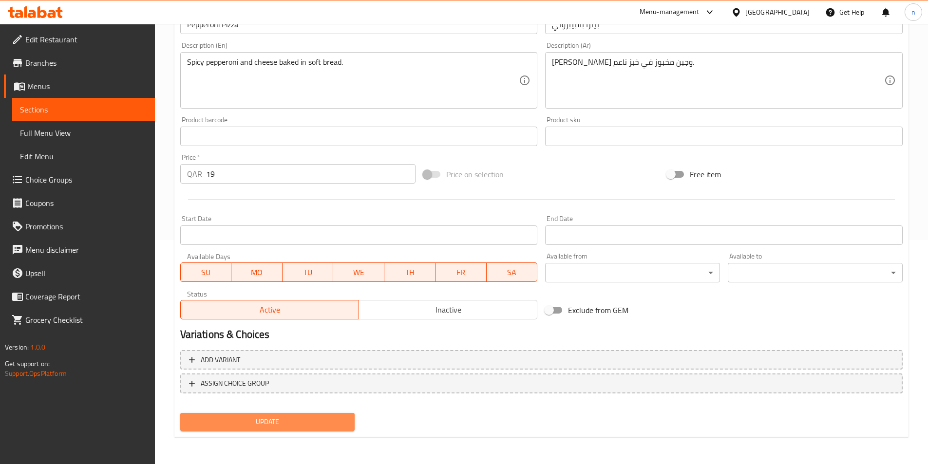
click at [295, 417] on span "Update" at bounding box center [267, 422] width 159 height 12
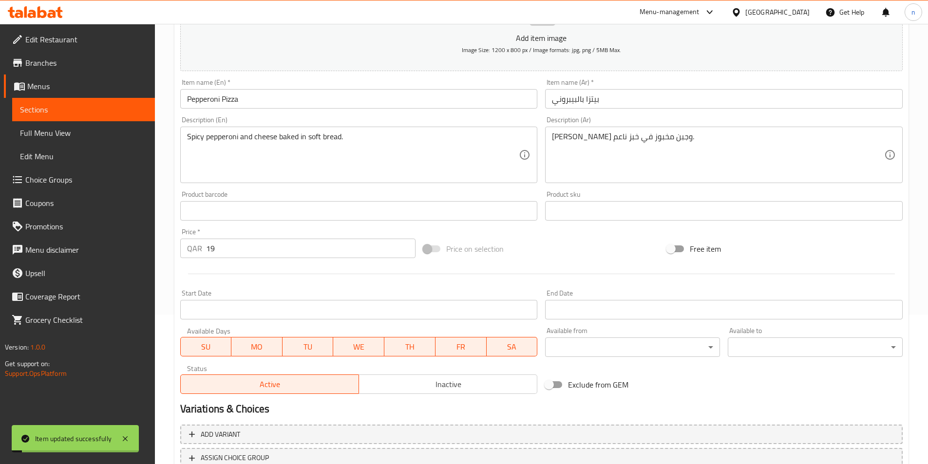
scroll to position [0, 0]
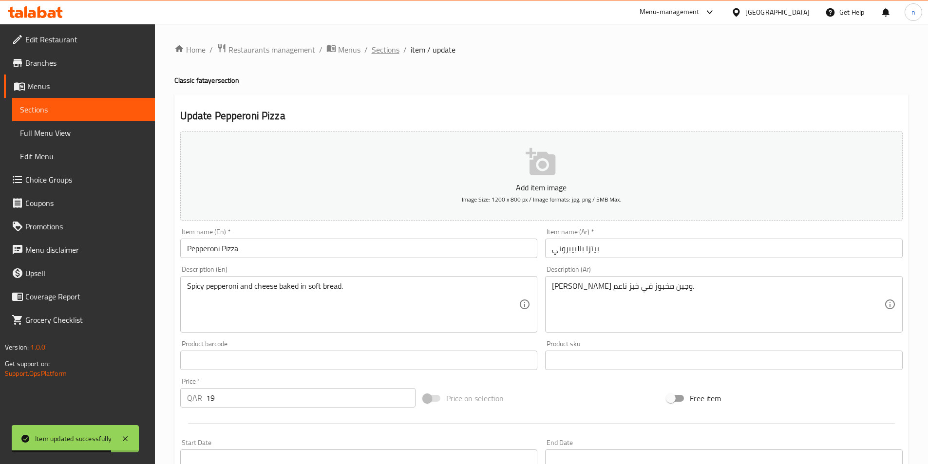
click at [383, 51] on span "Sections" at bounding box center [386, 50] width 28 height 12
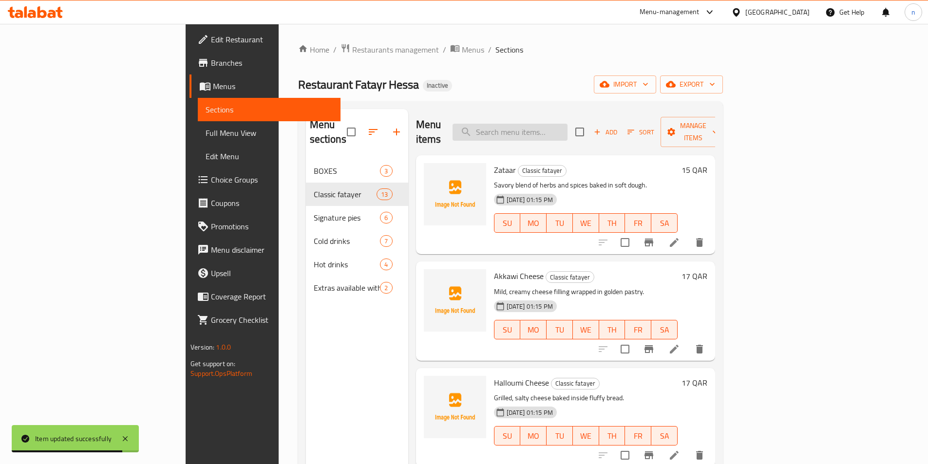
click at [552, 124] on input "search" at bounding box center [510, 132] width 115 height 17
paste input "Meat"
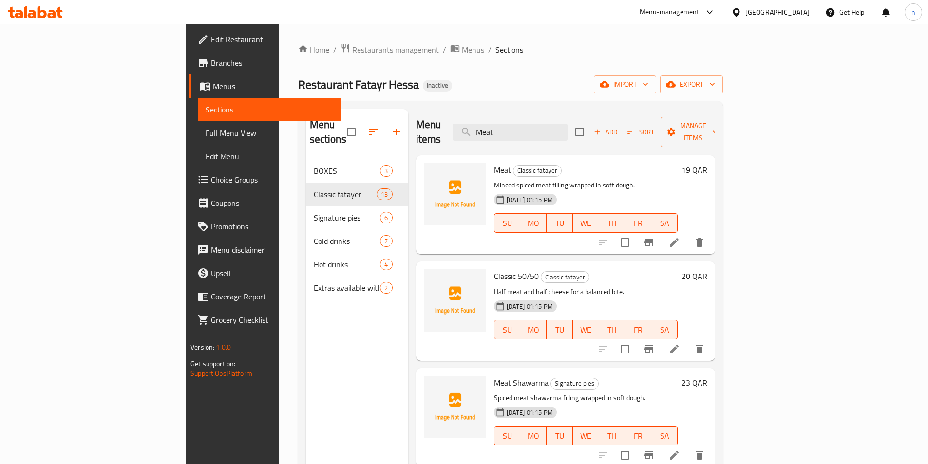
type input "Meat"
click at [680, 237] on icon at bounding box center [675, 243] width 12 height 12
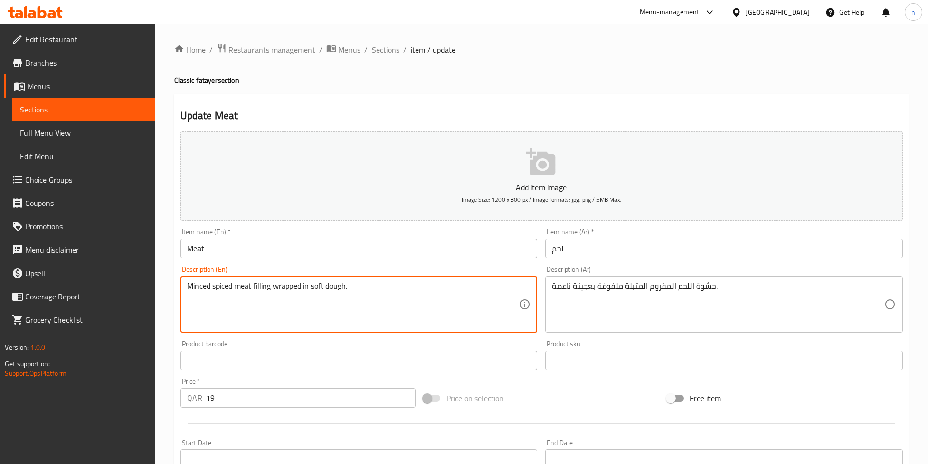
drag, startPoint x: 254, startPoint y: 285, endPoint x: 355, endPoint y: 280, distance: 101.5
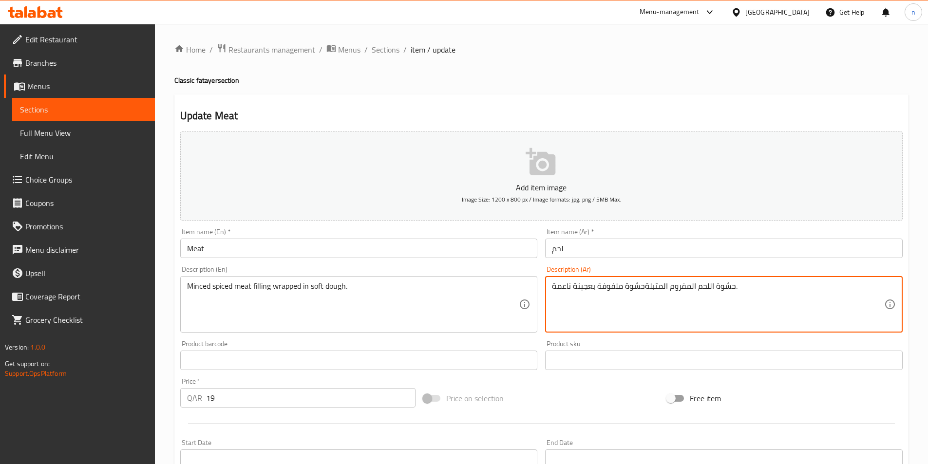
click at [645, 287] on textarea "حشوة اللحم المفروم المتبلةحشوة ملفوفة بعجينة ناعمة." at bounding box center [718, 305] width 332 height 46
click at [737, 293] on textarea "حشوة اللحم المفروم المتبلة حشوة ملفوفة بعجينة ناعمة." at bounding box center [718, 305] width 332 height 46
type textarea "حشوة اللحم المفروم المتبلة حشوة ملفوفة بعجينة ناعمة."
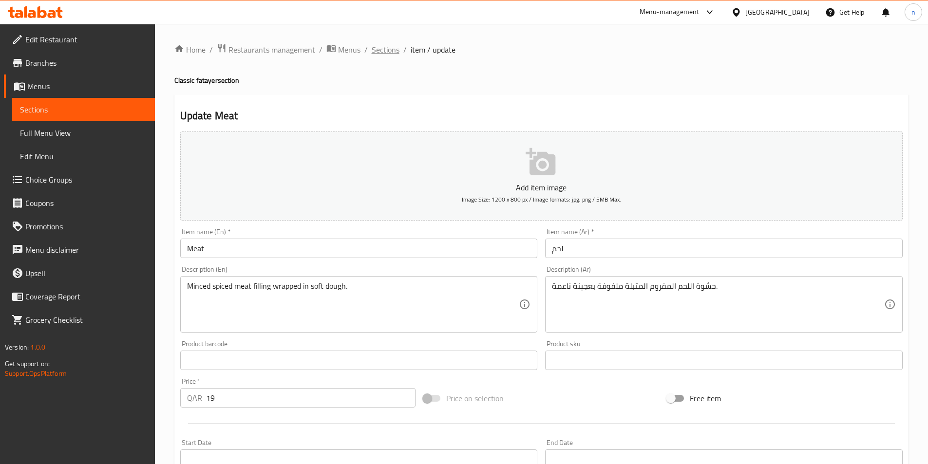
click at [386, 54] on span "Sections" at bounding box center [386, 50] width 28 height 12
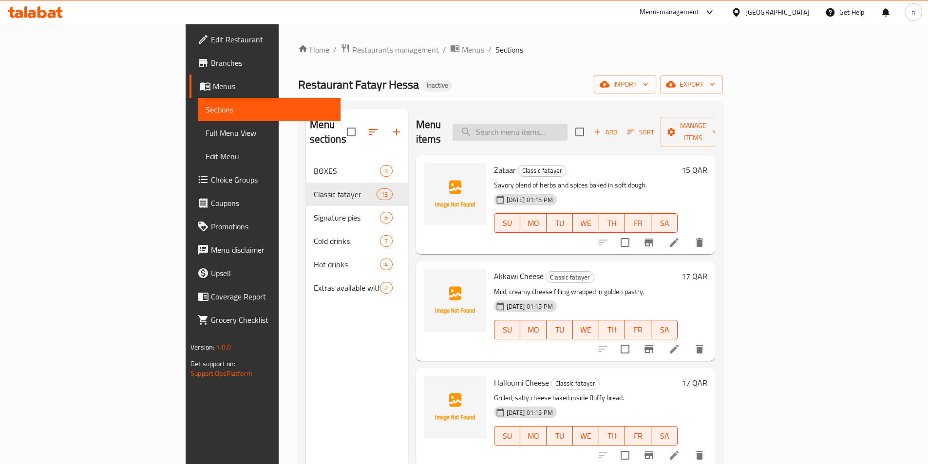
click at [550, 126] on input "search" at bounding box center [510, 132] width 115 height 17
paste input "Signature 50/50"
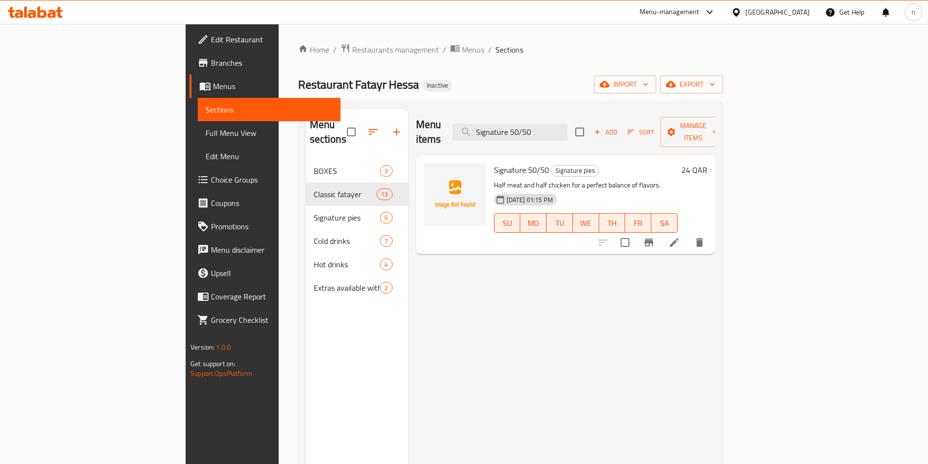
type input "Signature 50/50"
click at [680, 237] on icon at bounding box center [675, 243] width 12 height 12
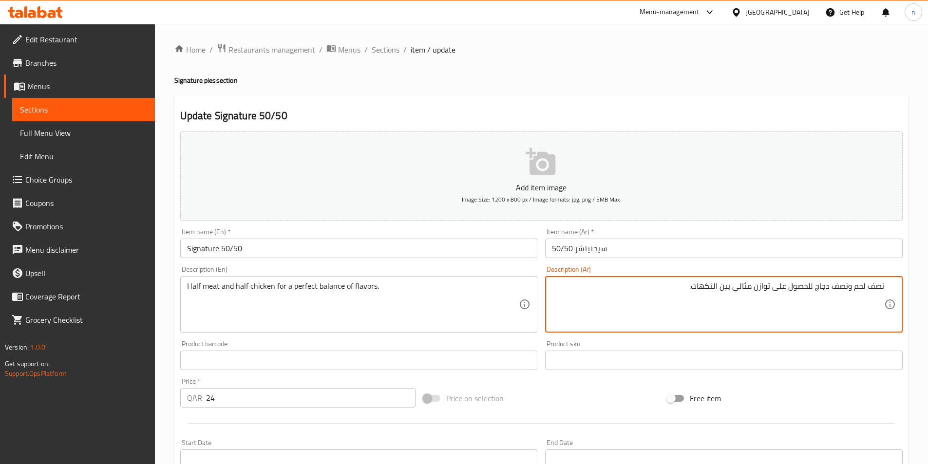
click at [802, 292] on textarea "نصف لحم ونصف دجاج للحصول على توازن مثالي بين النكهات." at bounding box center [718, 305] width 332 height 46
click at [805, 289] on textarea "نصف لحم ونصف دجاج على توازن مثالي بين النكهات." at bounding box center [718, 305] width 332 height 46
type textarea "نصف لحم ونصف دجاج لتوازن مثالي بين النكهات."
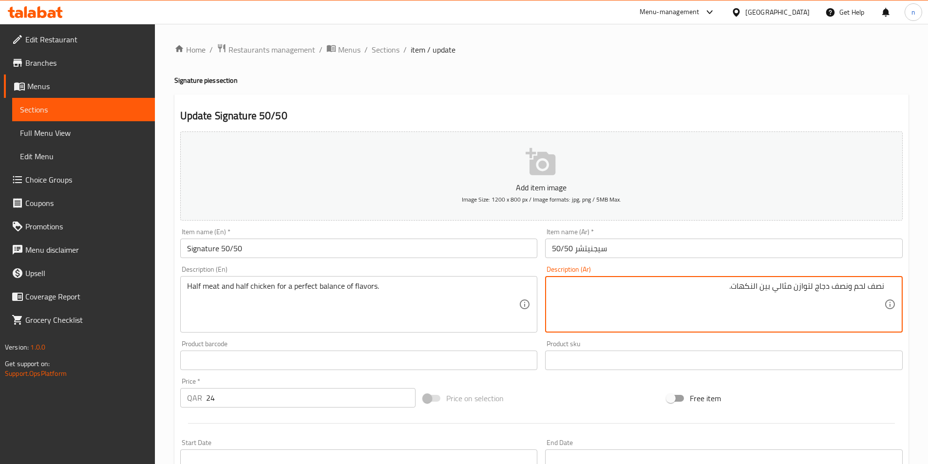
click at [566, 405] on div "Price on selection" at bounding box center [542, 398] width 244 height 26
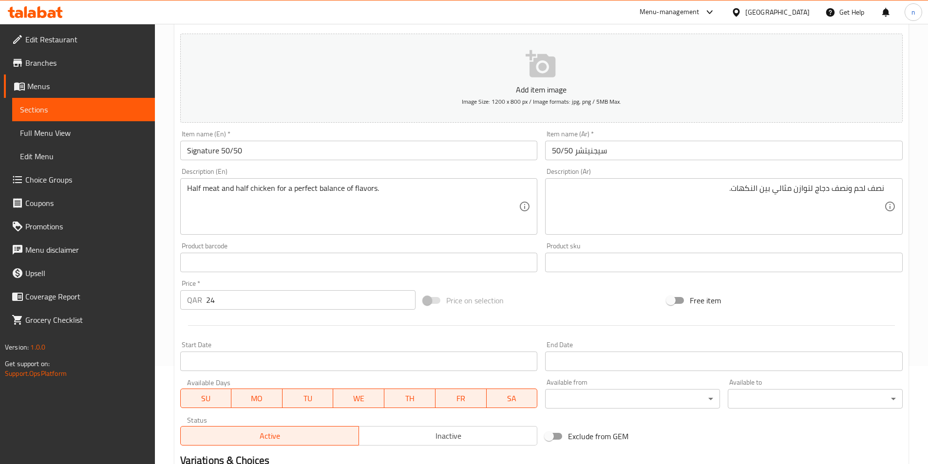
scroll to position [224, 0]
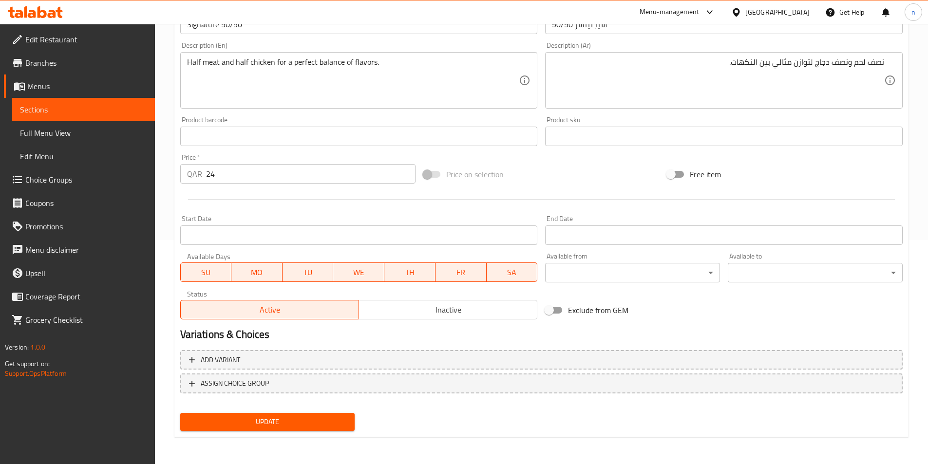
click at [276, 425] on span "Update" at bounding box center [267, 422] width 159 height 12
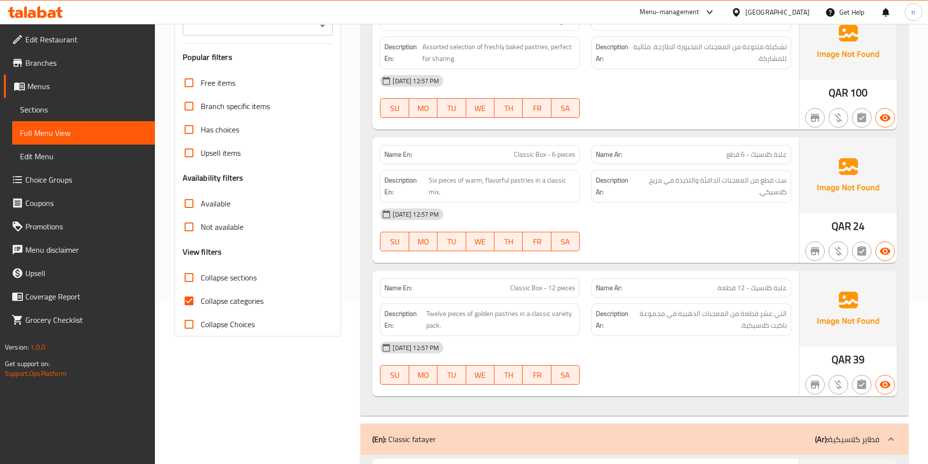
scroll to position [49, 0]
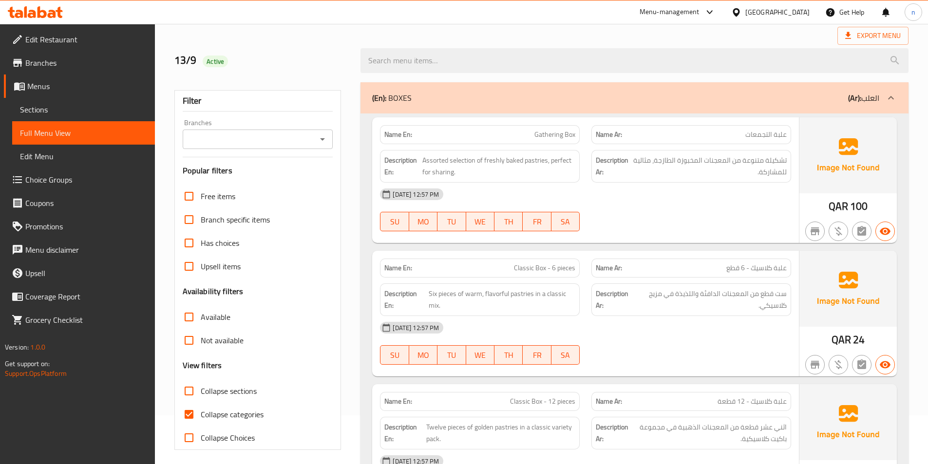
click at [744, 96] on div "(En): BOXES (Ar): العلب" at bounding box center [625, 98] width 507 height 12
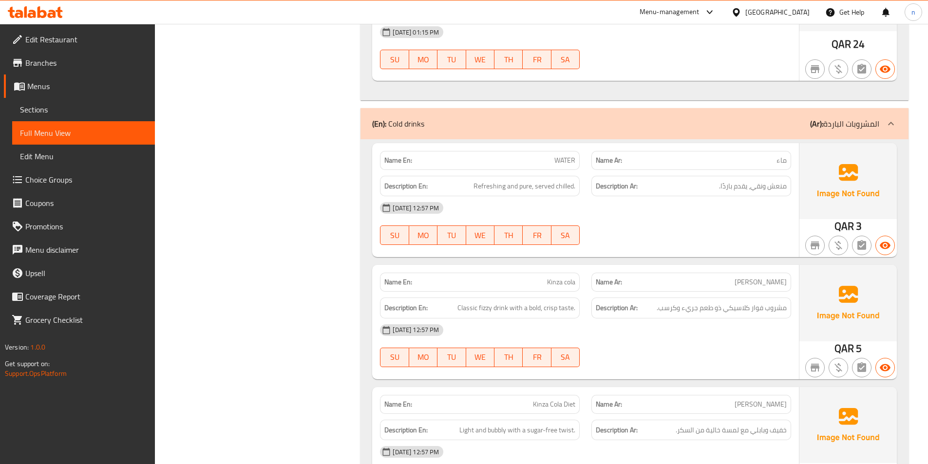
scroll to position [2485, 0]
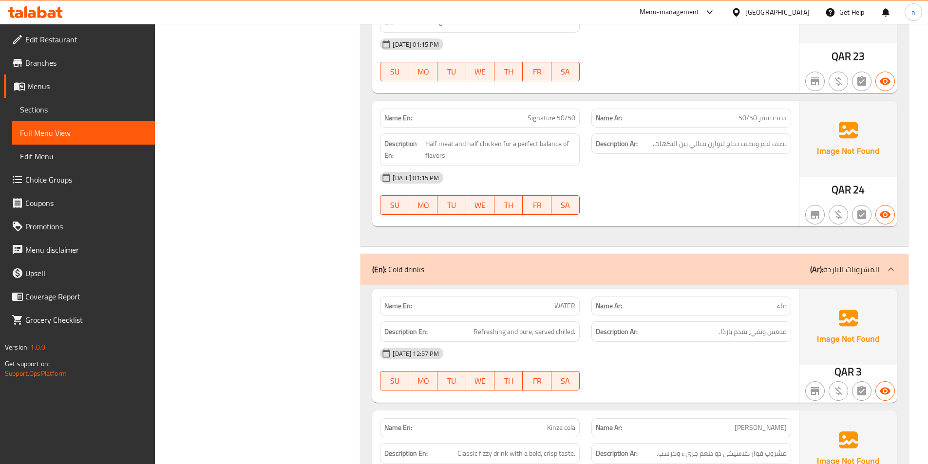
click at [766, 264] on div "(En): Cold drinks (Ar): المشروبات الباردة" at bounding box center [625, 270] width 507 height 12
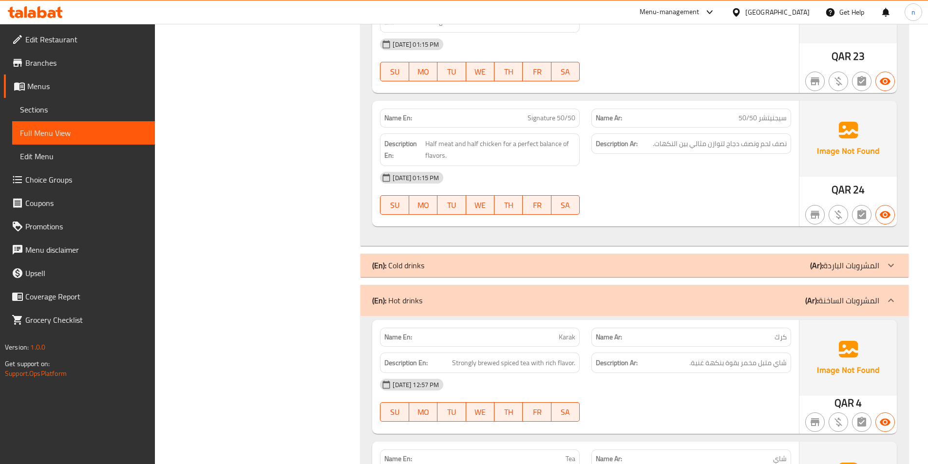
click at [772, 295] on div "(En): Hot drinks (Ar): المشروبات الساخنة" at bounding box center [625, 301] width 507 height 12
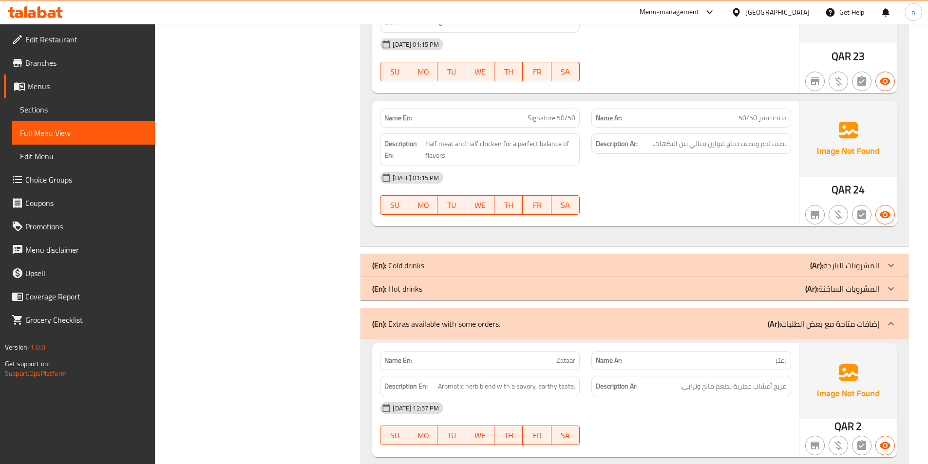
click at [758, 318] on div "(En): Extras available with some orders. (Ar): إضافات متاحة مع بعض الطلبات" at bounding box center [625, 324] width 507 height 12
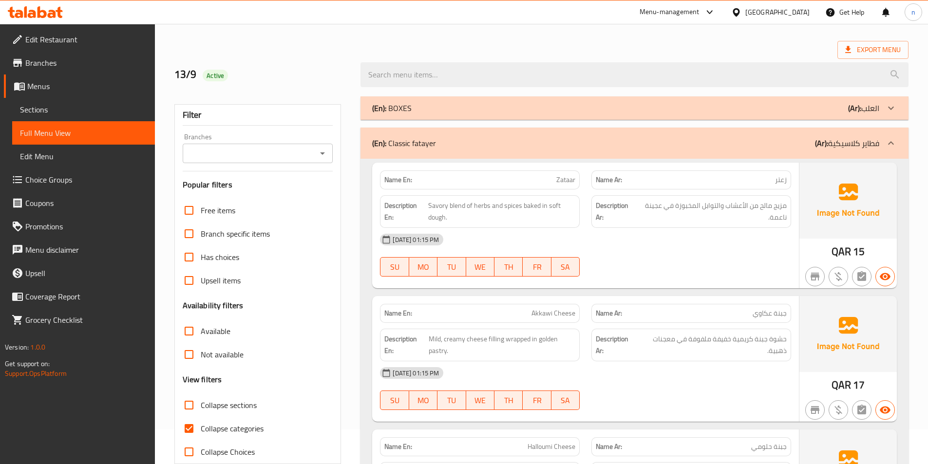
scroll to position [0, 0]
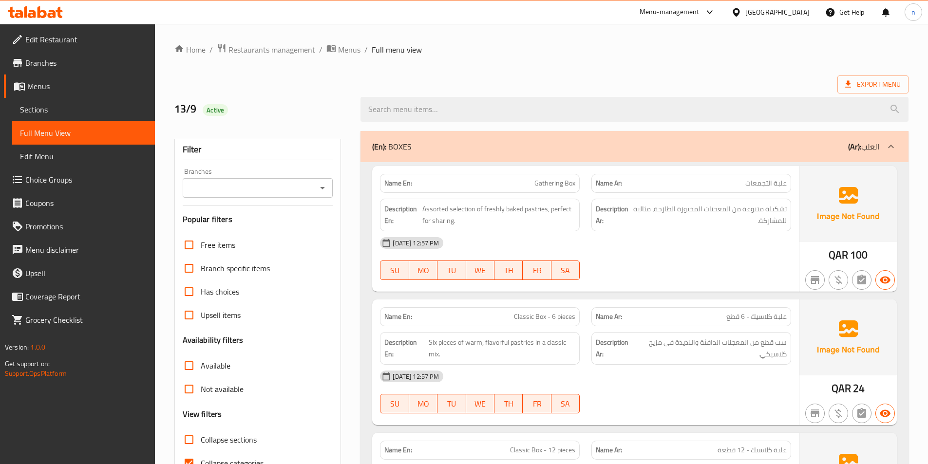
click at [772, 141] on div "(En): BOXES (Ar): العلب" at bounding box center [625, 147] width 507 height 12
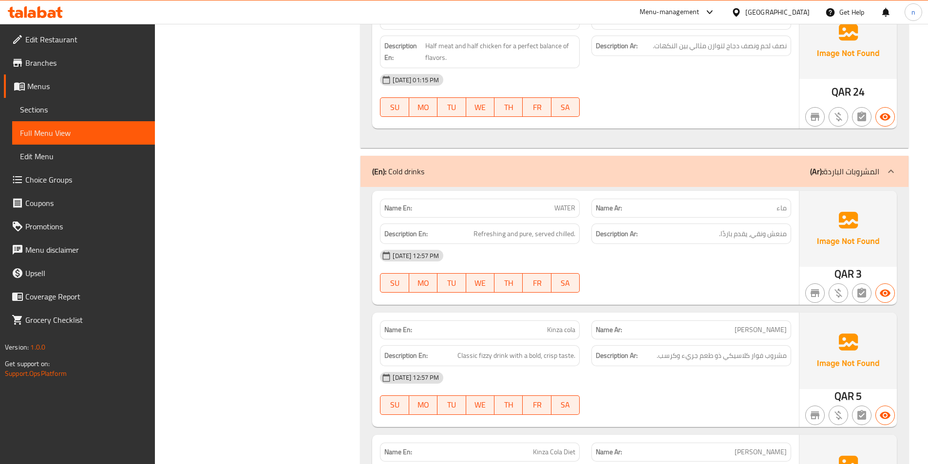
scroll to position [2582, 0]
click at [770, 166] on div "(En): Cold drinks (Ar): المشروبات الباردة" at bounding box center [625, 172] width 507 height 12
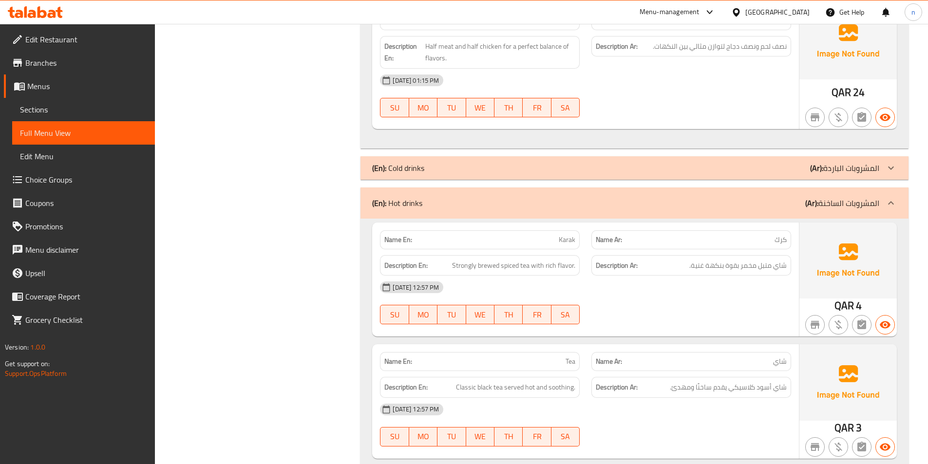
click at [773, 188] on div "(En): Hot drinks (Ar): المشروبات الساخنة" at bounding box center [635, 203] width 548 height 31
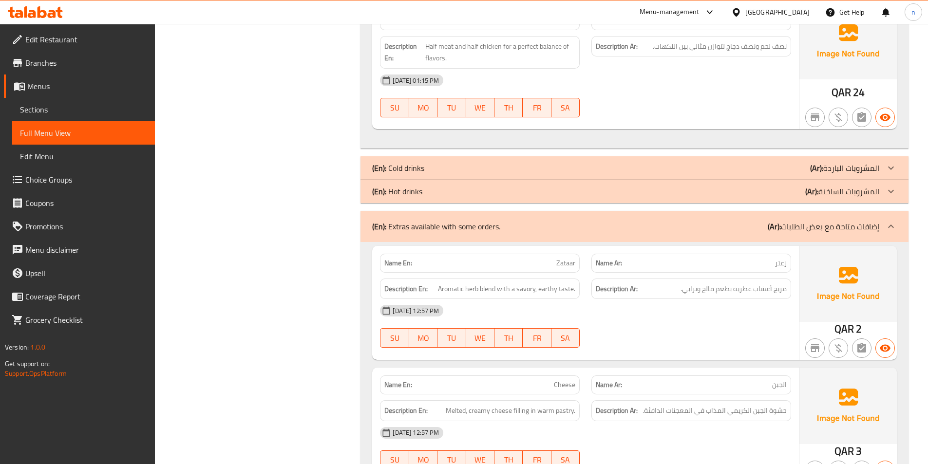
click at [748, 221] on div "(En): Extras available with some orders. (Ar): إضافات متاحة مع بعض الطلبات" at bounding box center [625, 227] width 507 height 12
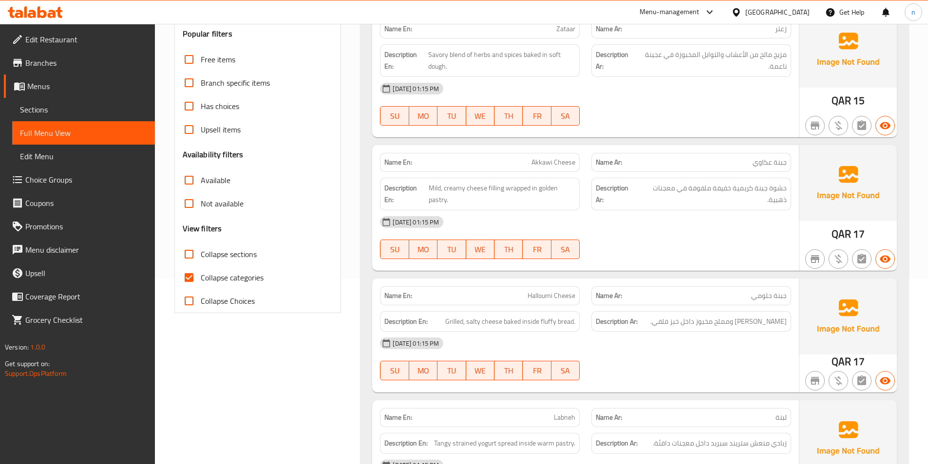
scroll to position [0, 0]
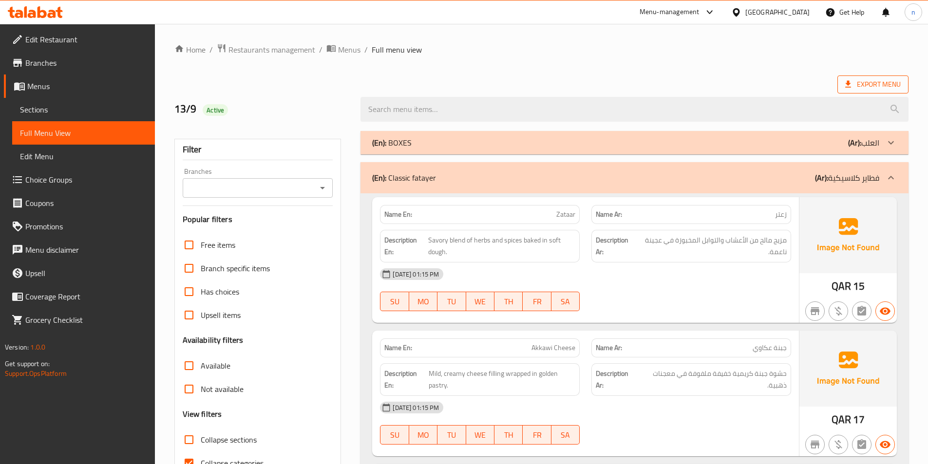
click at [854, 86] on span "Export Menu" at bounding box center [873, 84] width 56 height 12
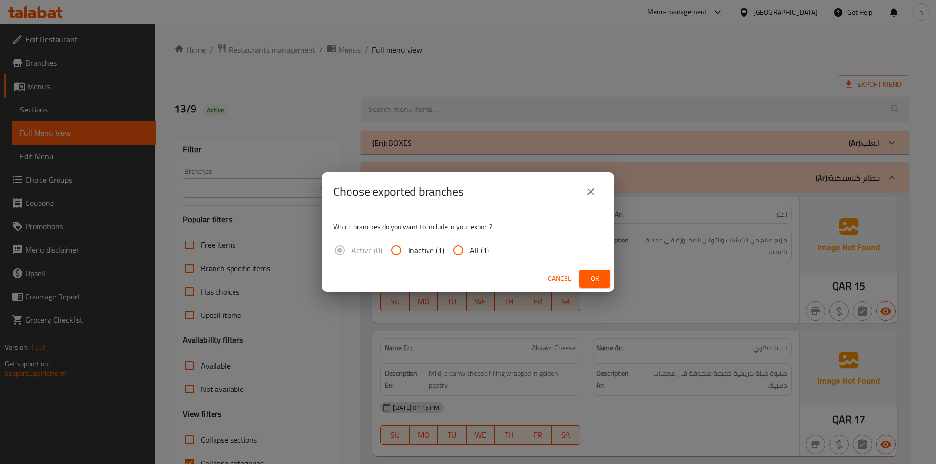
click at [459, 255] on input "All (1)" at bounding box center [457, 250] width 23 height 23
radio input "true"
click at [595, 277] on span "Ok" at bounding box center [595, 279] width 16 height 12
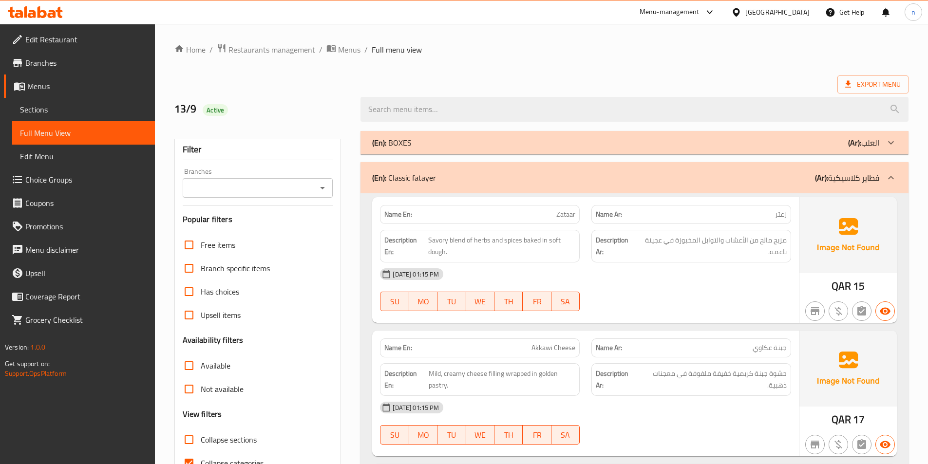
click at [58, 39] on span "Edit Restaurant" at bounding box center [86, 40] width 122 height 12
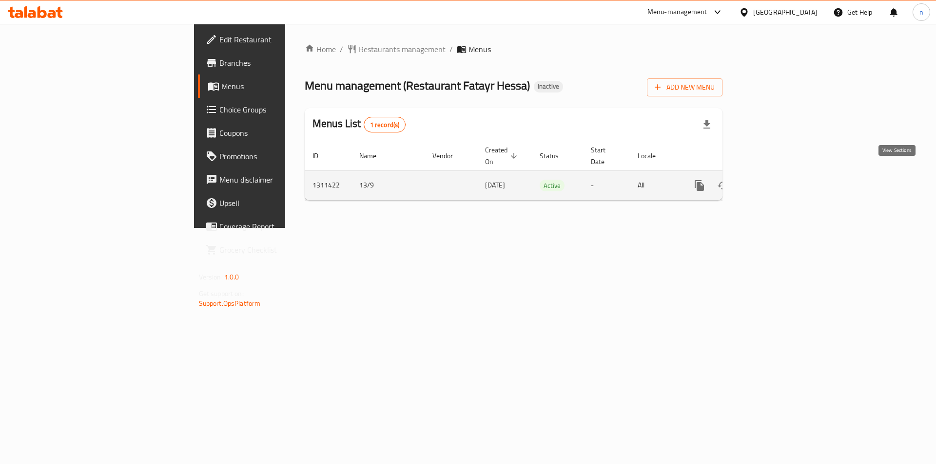
click at [775, 180] on icon "enhanced table" at bounding box center [770, 186] width 12 height 12
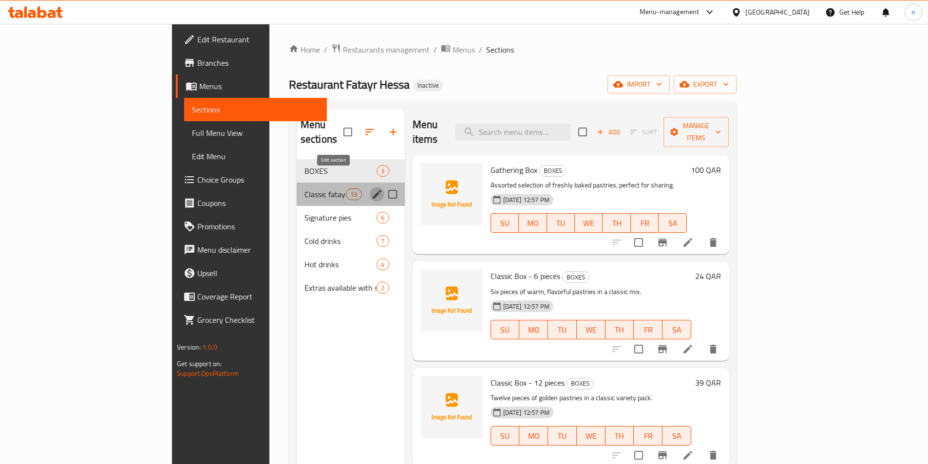
click at [373, 190] on icon "edit" at bounding box center [377, 194] width 9 height 9
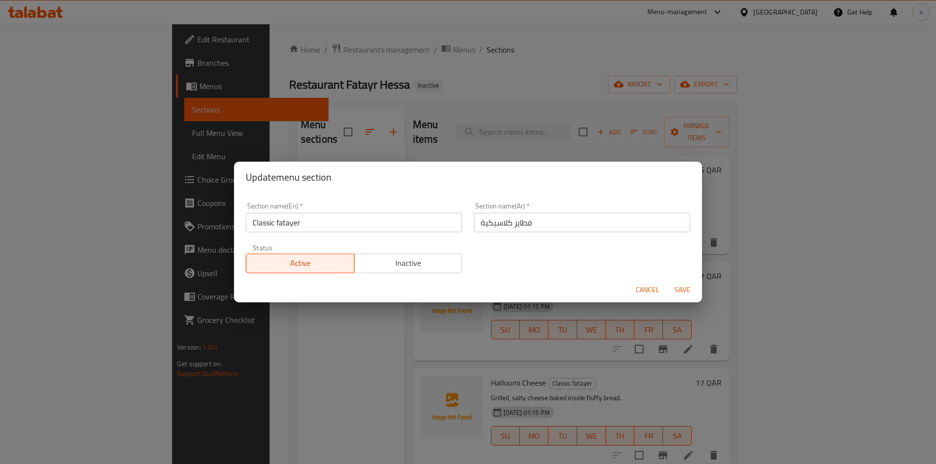
click at [282, 225] on input "Classic fatayer" at bounding box center [354, 222] width 216 height 19
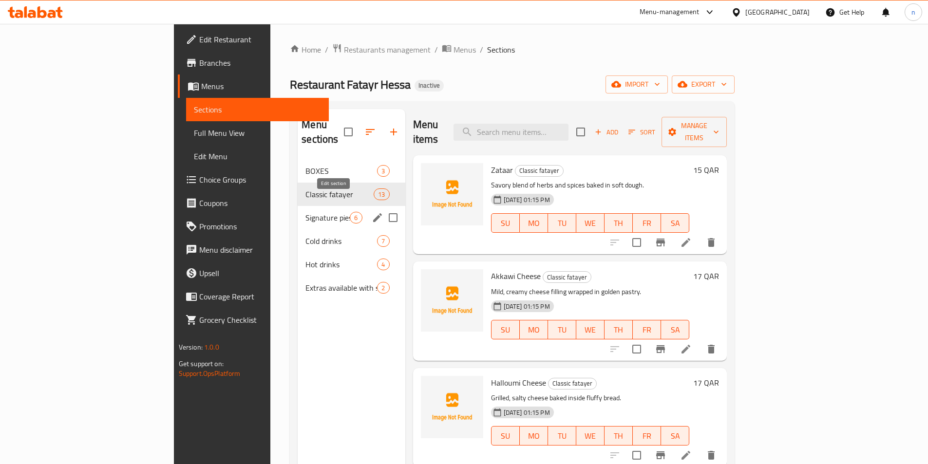
click at [372, 212] on icon "edit" at bounding box center [378, 218] width 12 height 12
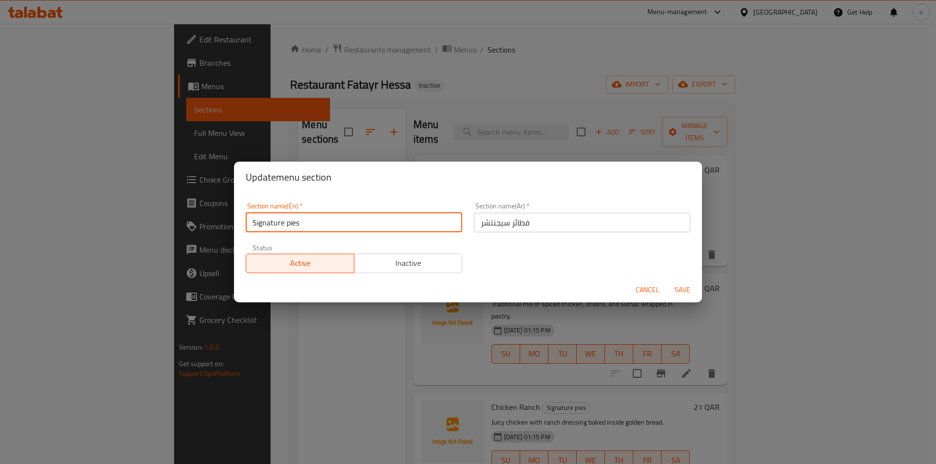
click at [288, 226] on input "Signature pies" at bounding box center [354, 222] width 216 height 19
